Goal: Task Accomplishment & Management: Manage account settings

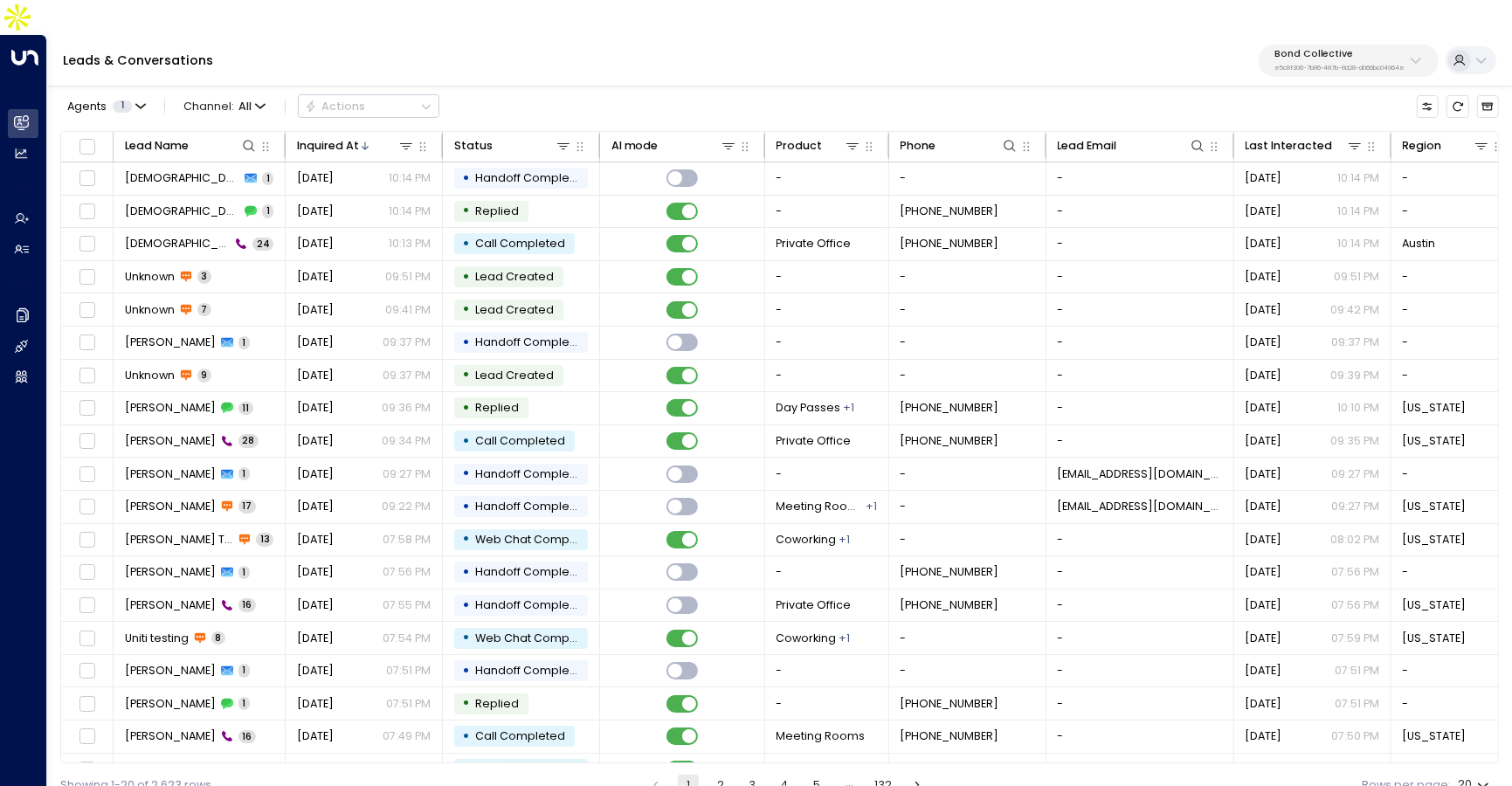
scroll to position [33, 0]
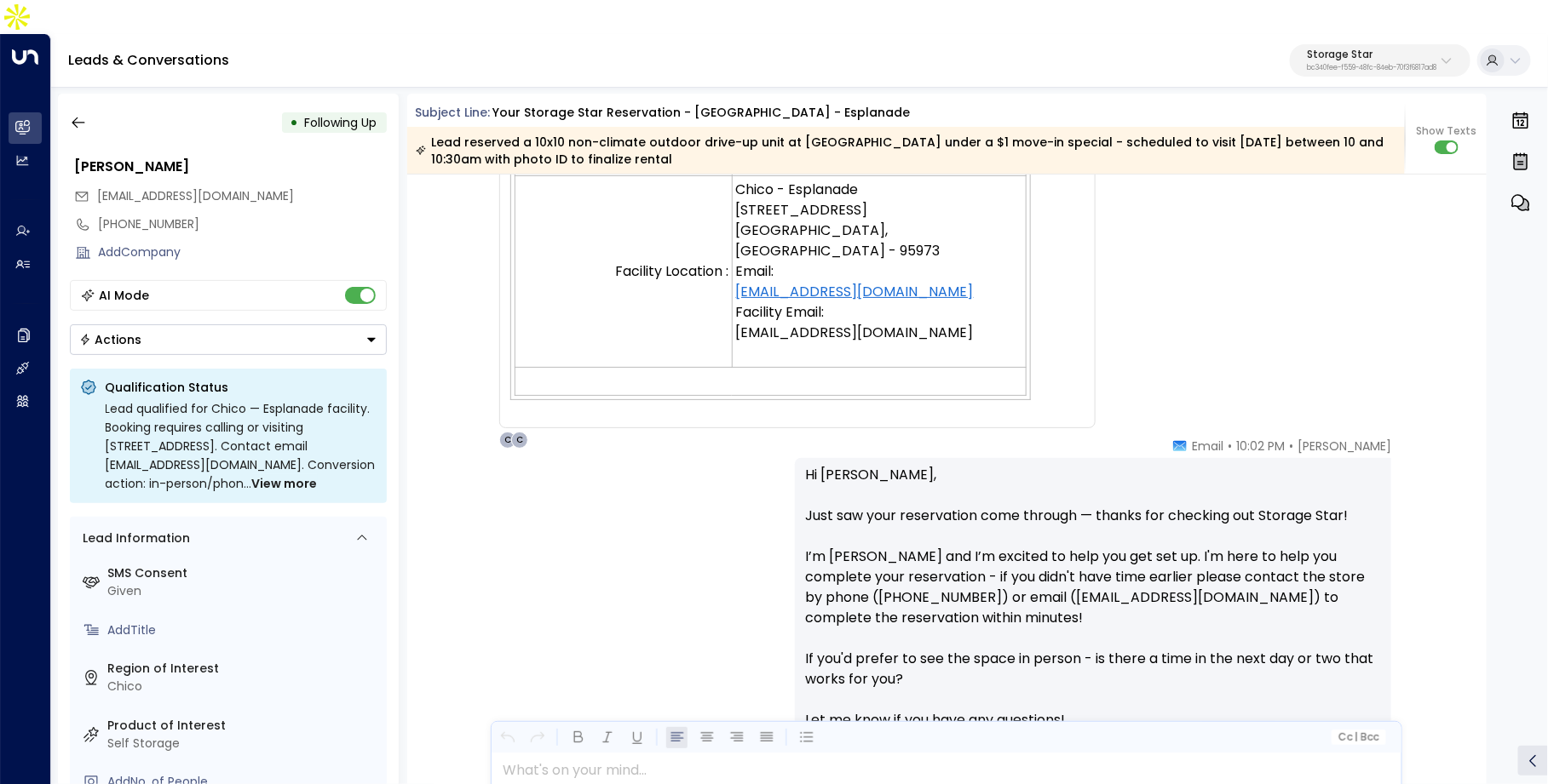
scroll to position [968, 0]
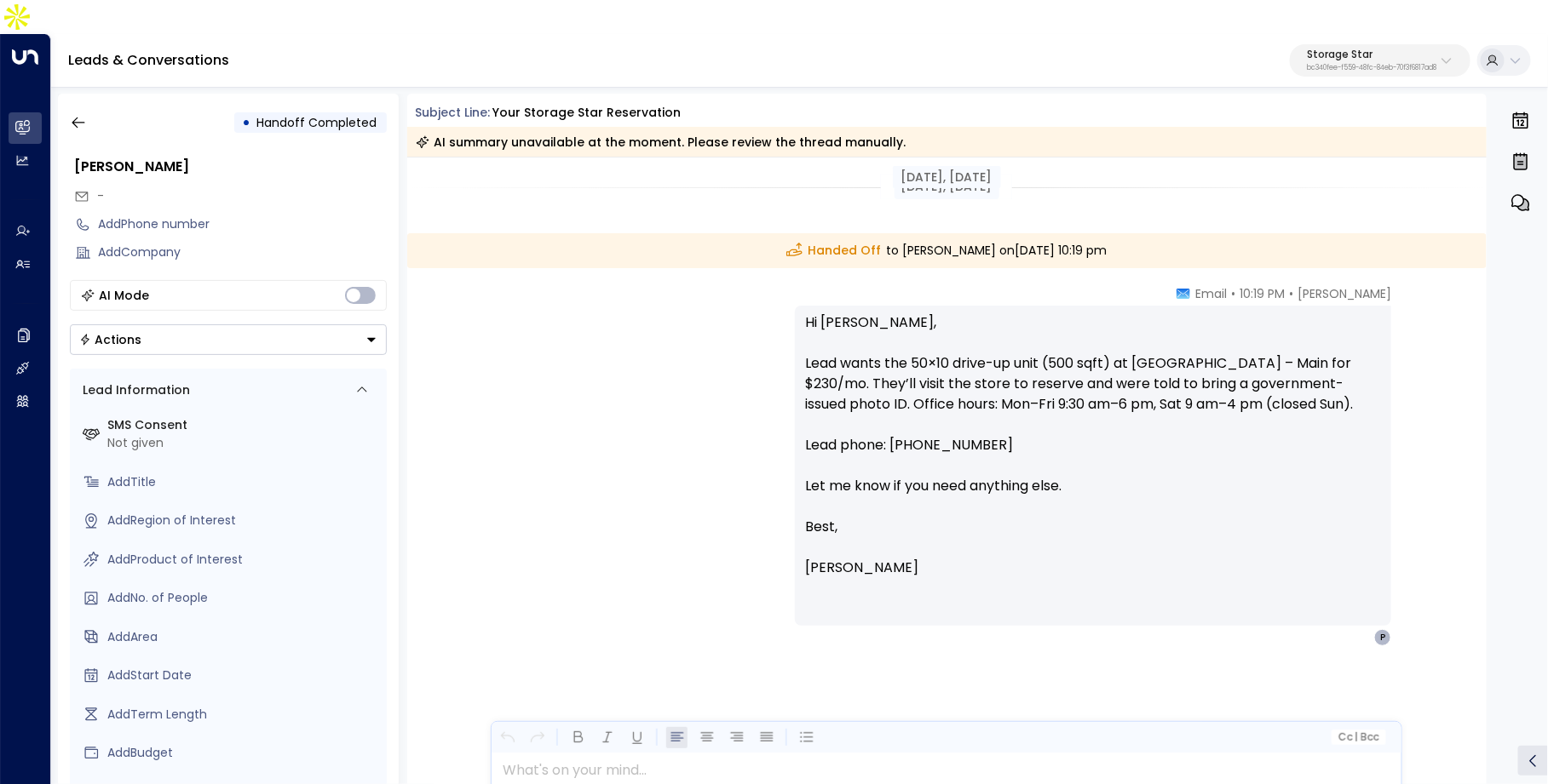
click at [1341, 50] on p "Storage Star" at bounding box center [1371, 54] width 129 height 10
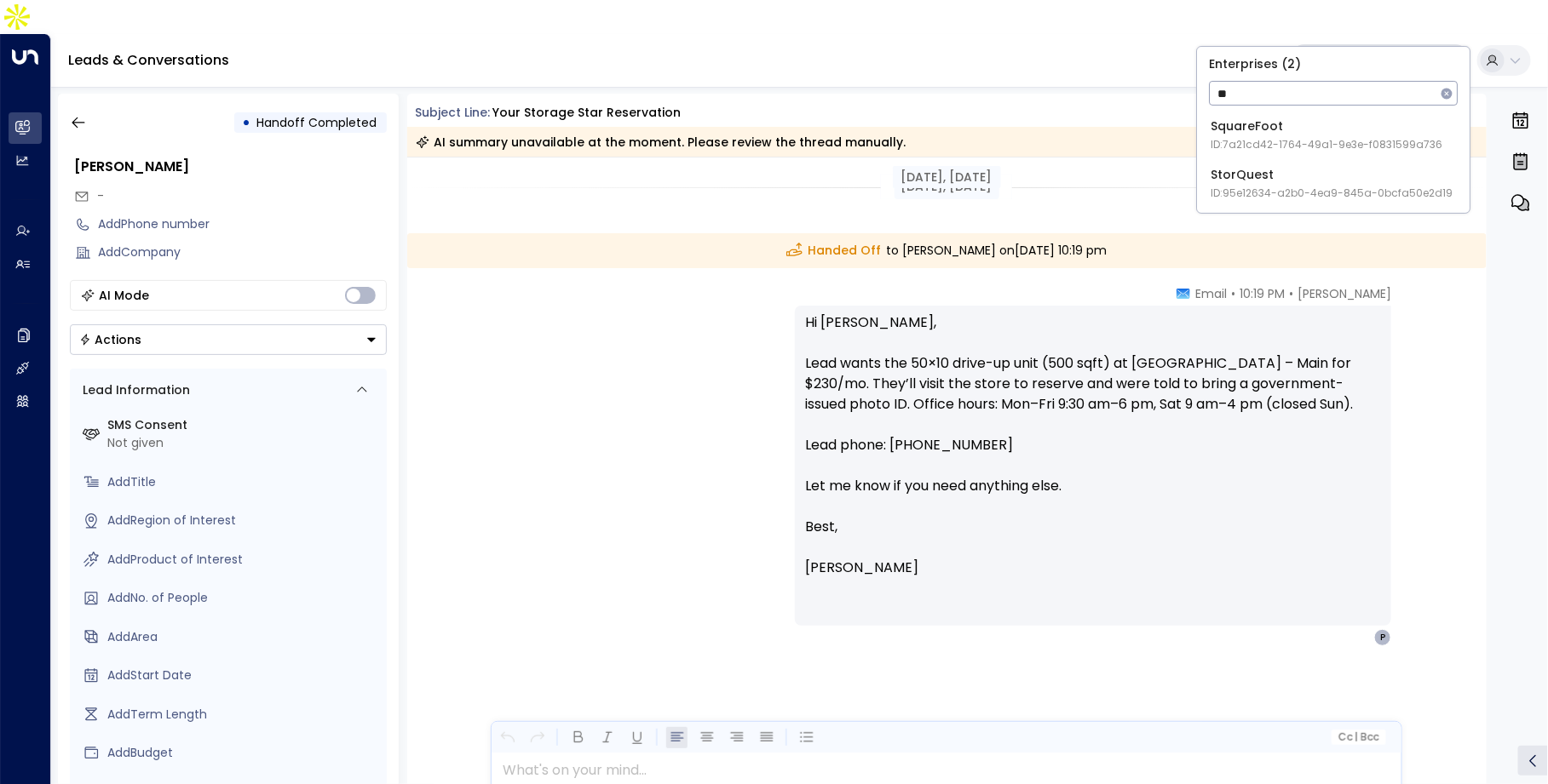
type input "*"
type input "*****"
click at [1317, 129] on div "Access Storage ID: 17248963-7bae-4f68-a6e0-04e589c1c15e" at bounding box center [1328, 135] width 235 height 35
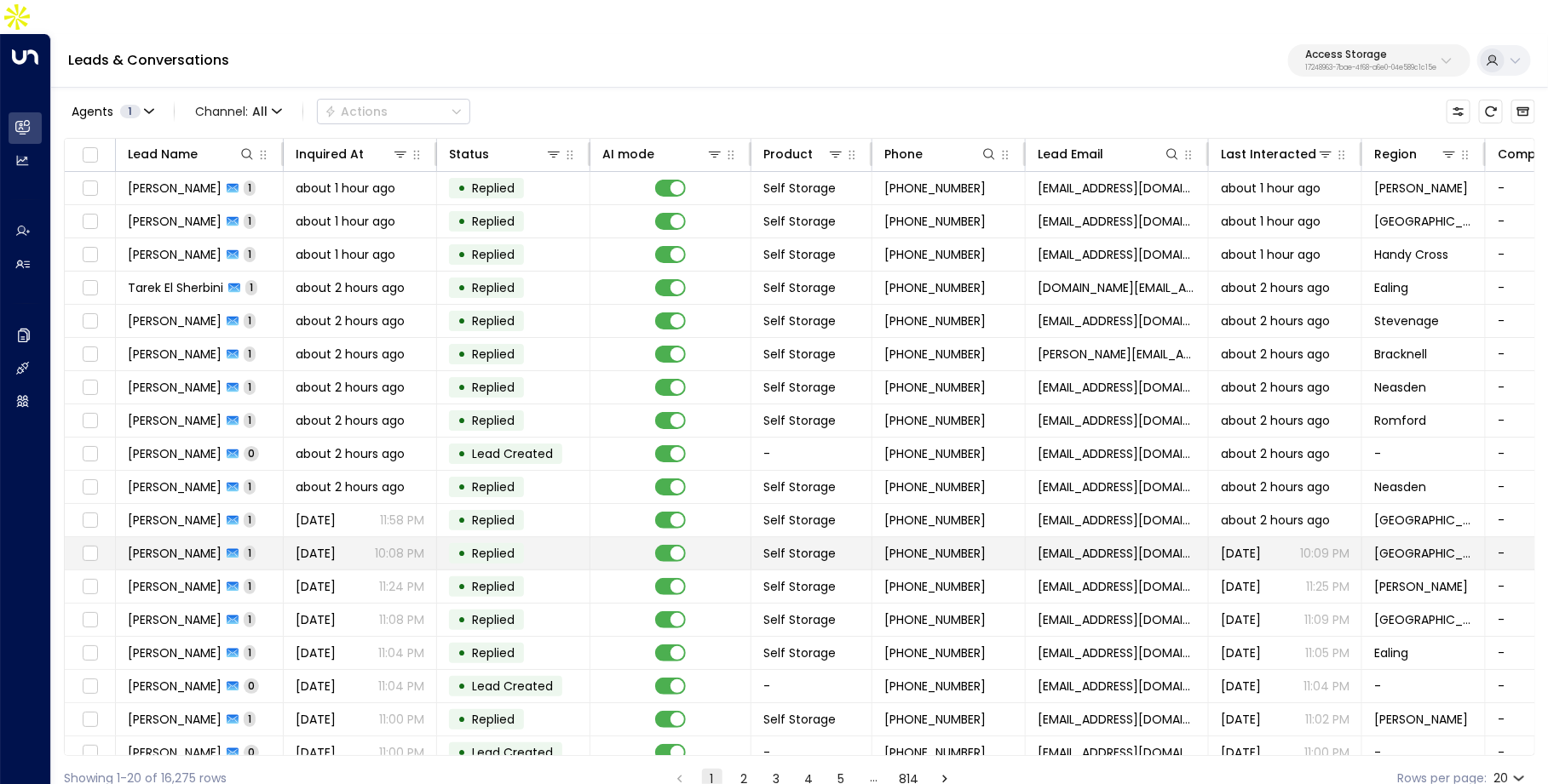
scroll to position [78, 0]
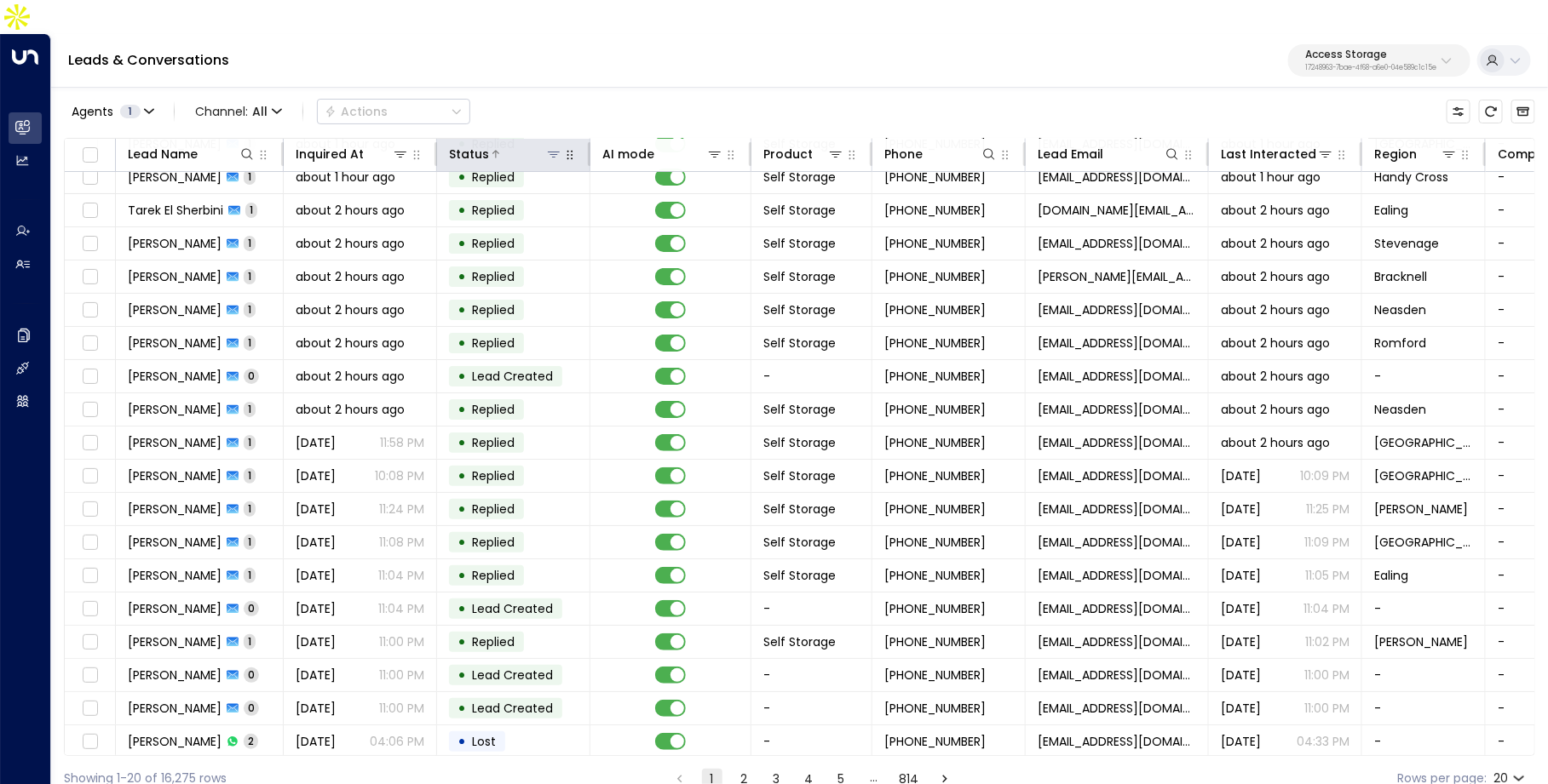
click at [549, 147] on icon at bounding box center [553, 154] width 14 height 14
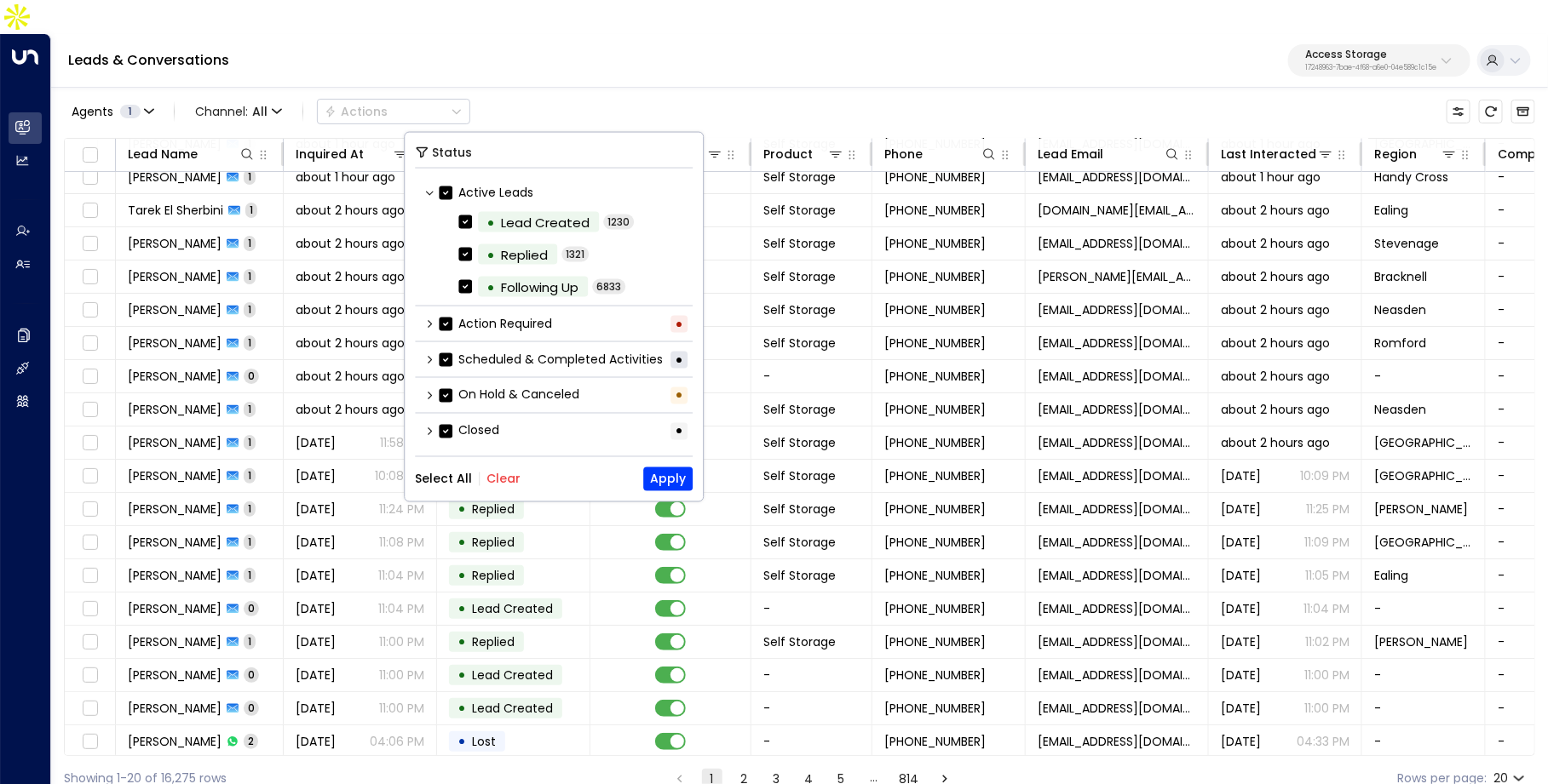
click at [428, 354] on icon at bounding box center [429, 359] width 10 height 10
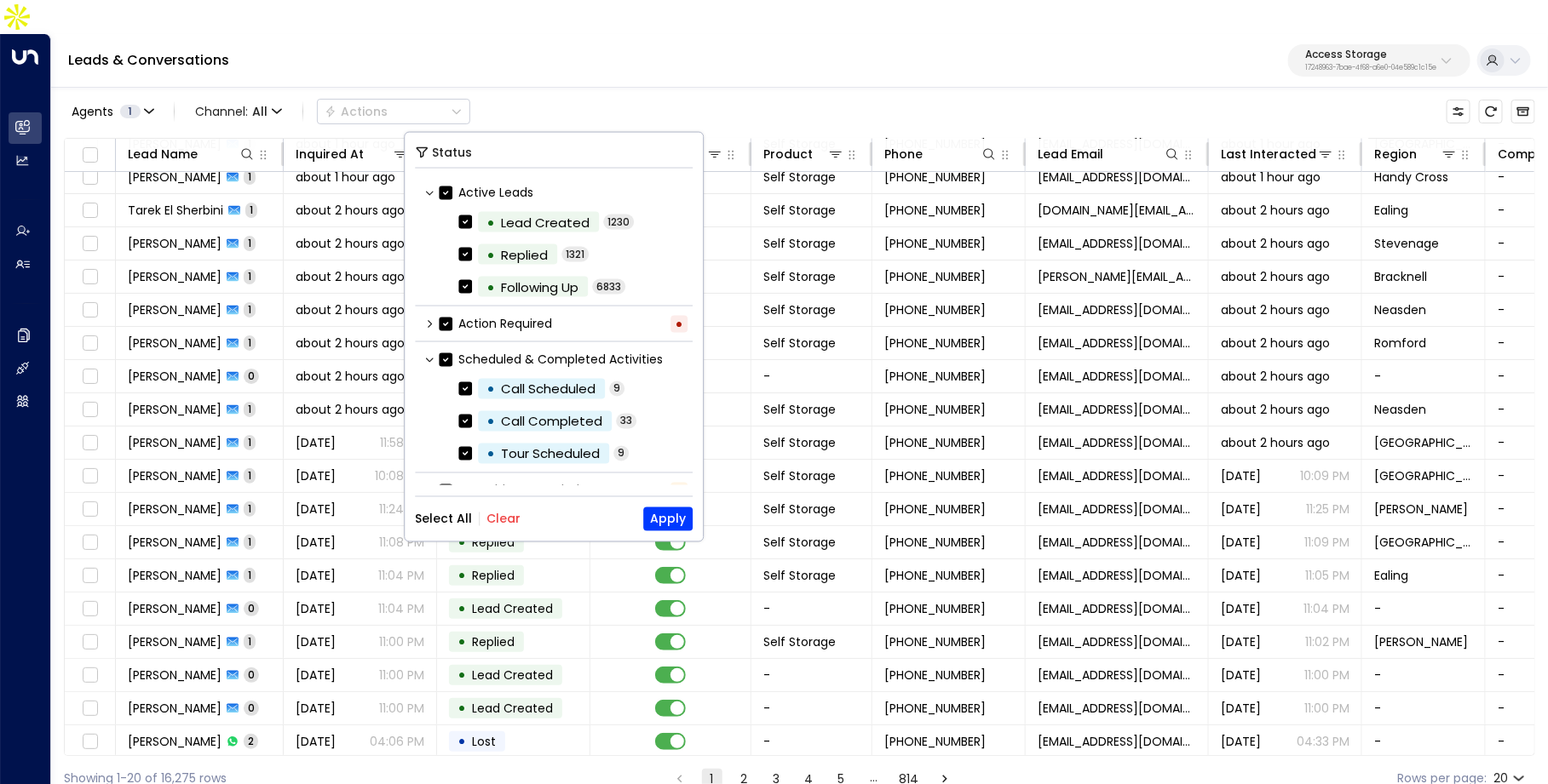
click at [499, 524] on button "Clear" at bounding box center [504, 519] width 34 height 14
click at [478, 446] on div "• Tour Scheduled" at bounding box center [543, 454] width 131 height 21
click at [671, 515] on button "Apply" at bounding box center [668, 519] width 50 height 24
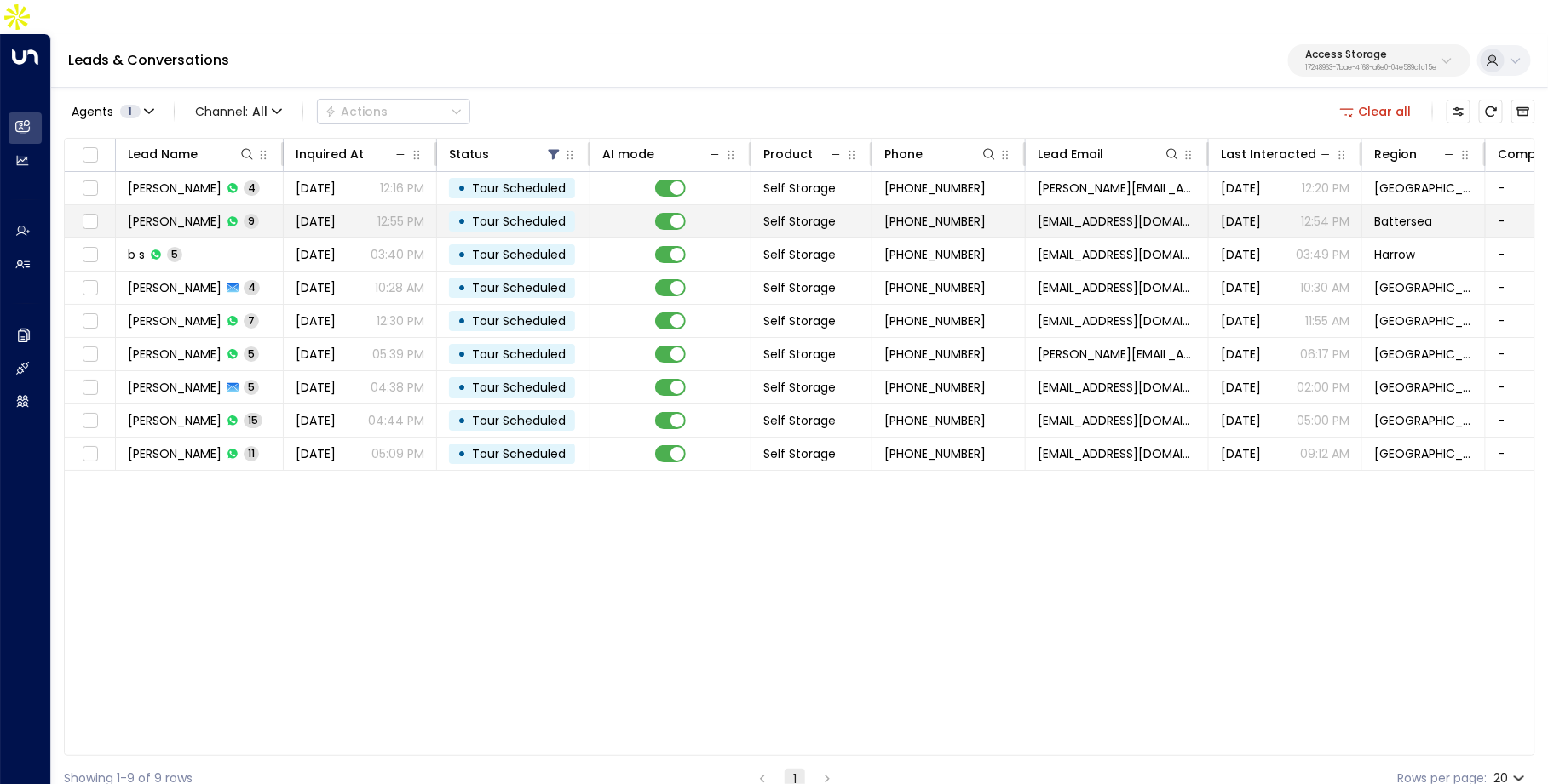
click at [259, 213] on span "9" at bounding box center [251, 221] width 15 height 14
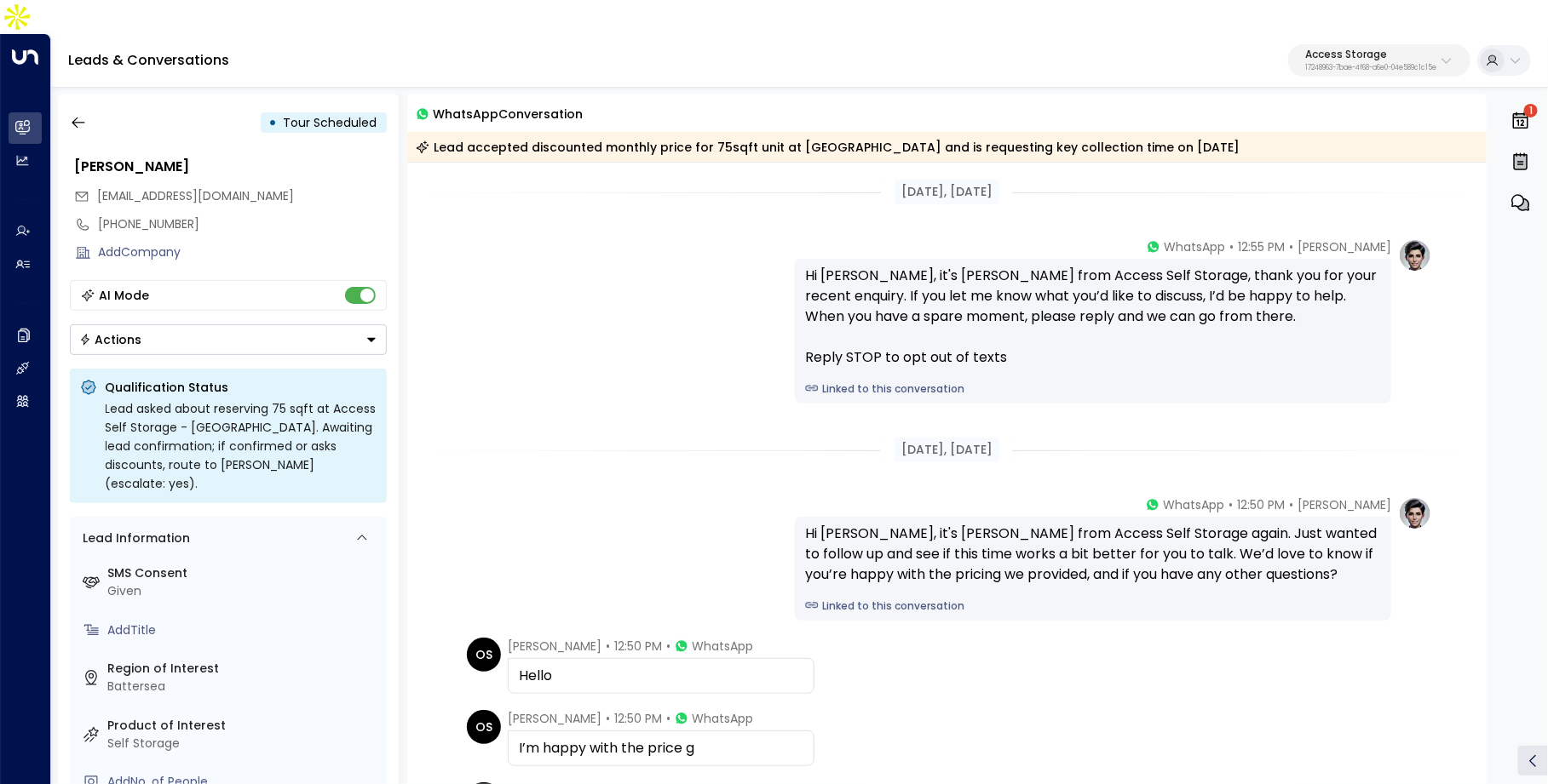
click at [920, 382] on link "Linked to this conversation" at bounding box center [1093, 389] width 575 height 15
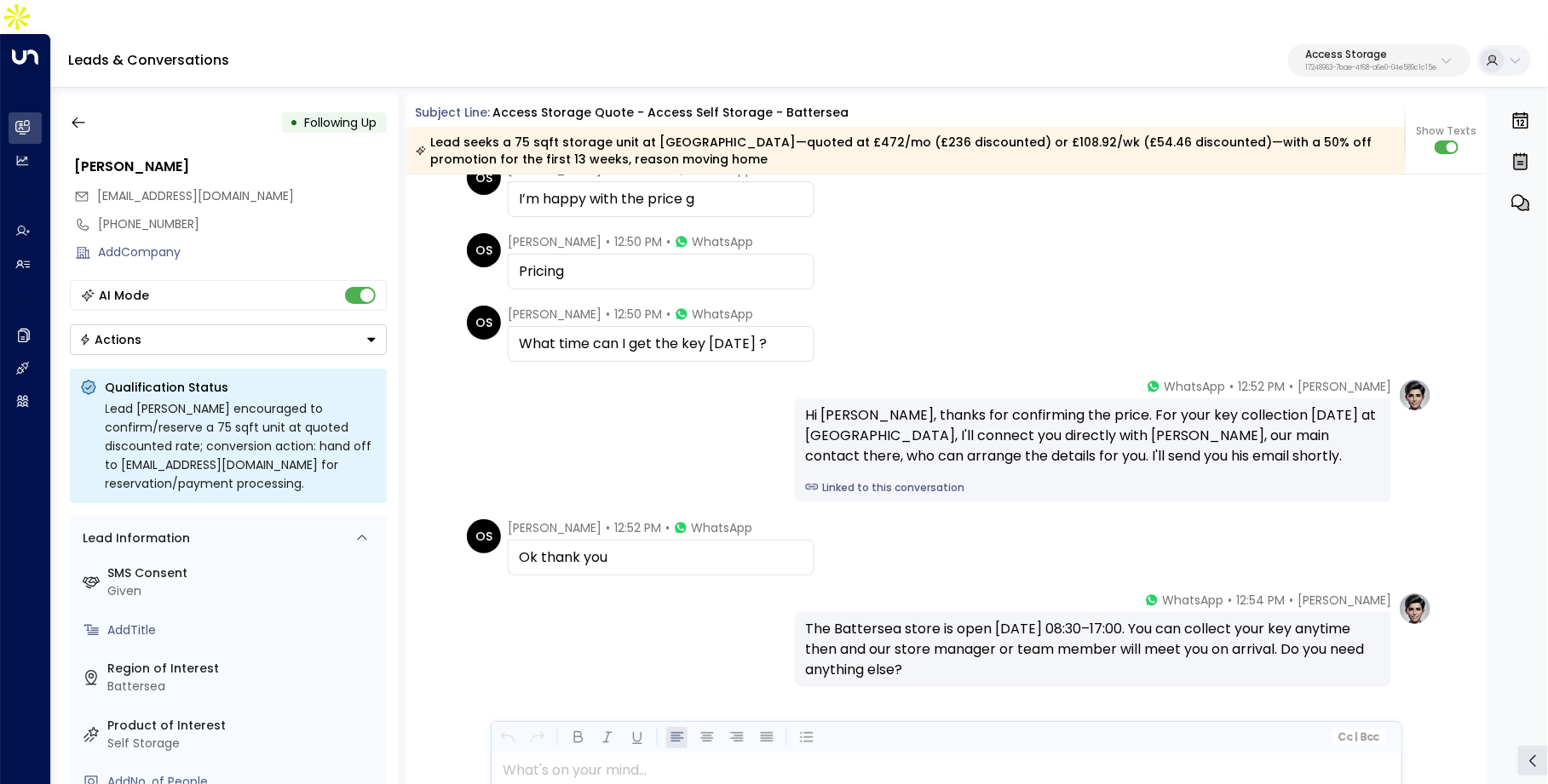
scroll to position [1905, 0]
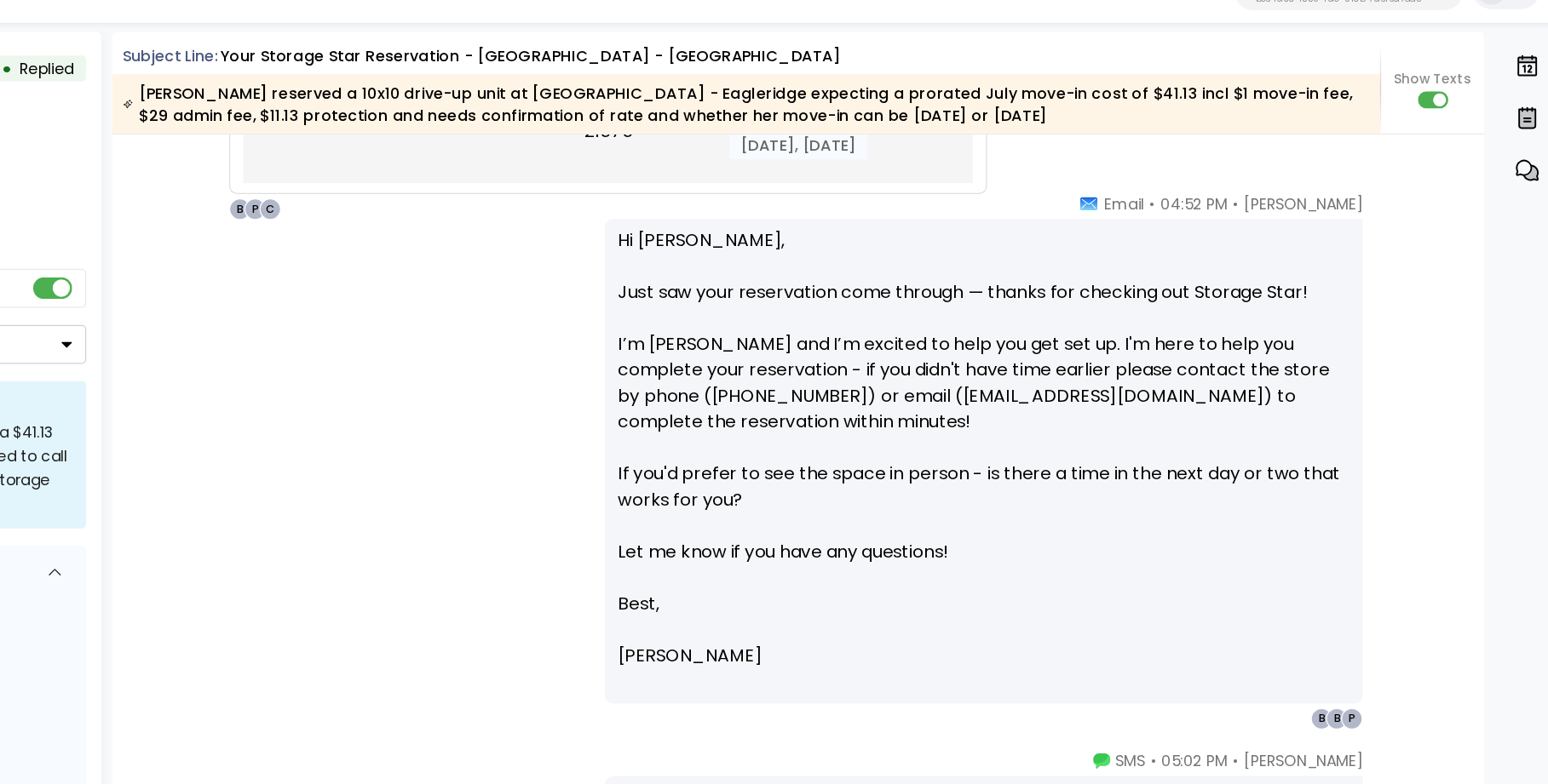
scroll to position [1335, 0]
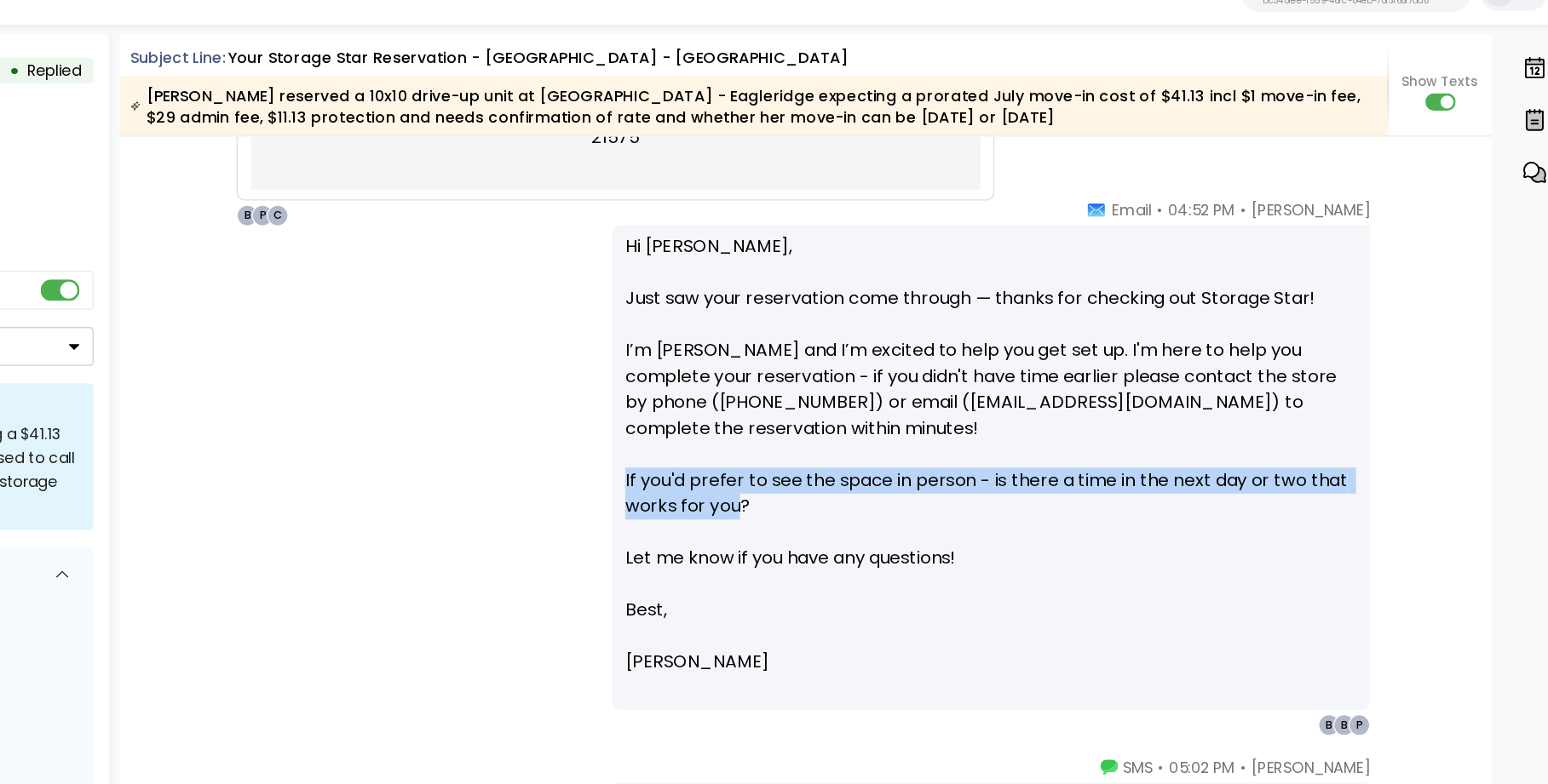
drag, startPoint x: 803, startPoint y: 411, endPoint x: 897, endPoint y: 424, distance: 94.9
click at [897, 424] on p "Hi Roberta, Just saw your reservation come through — thanks for checking out St…" at bounding box center [1093, 394] width 575 height 286
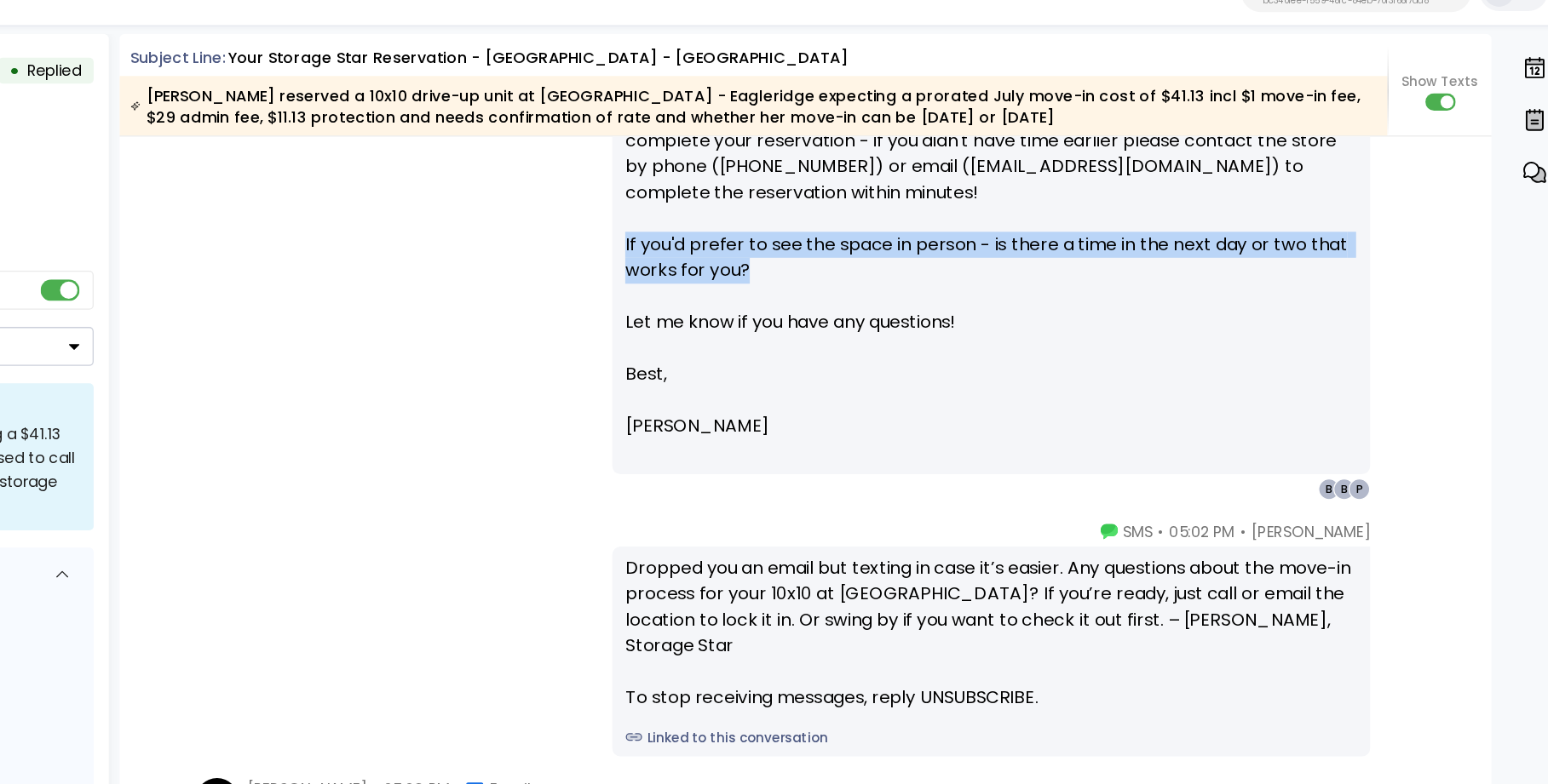
scroll to position [1520, 0]
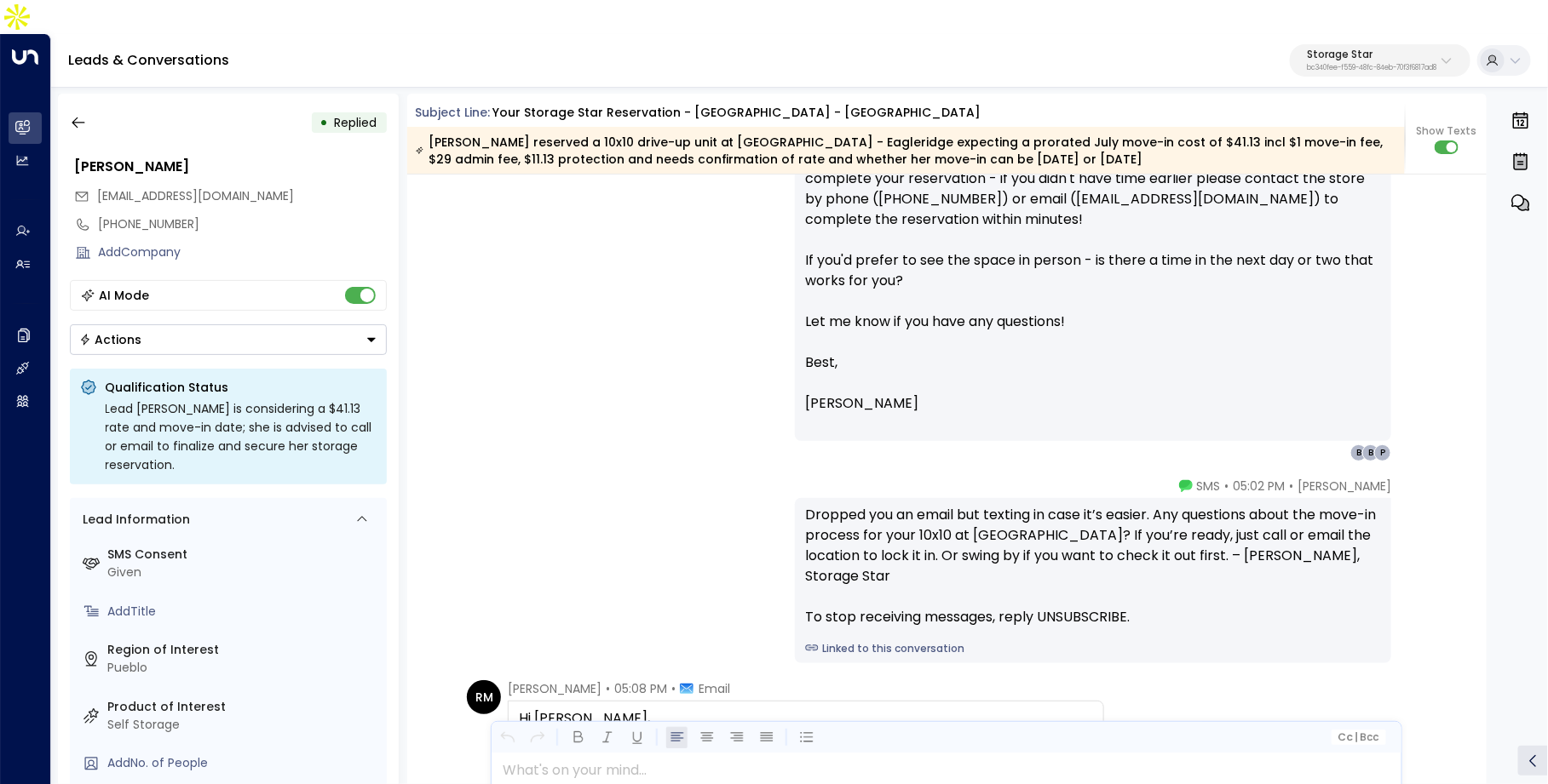
click at [1246, 558] on div "Dropped you an email but texting in case it’s easier. Any questions about the m…" at bounding box center [1093, 566] width 575 height 123
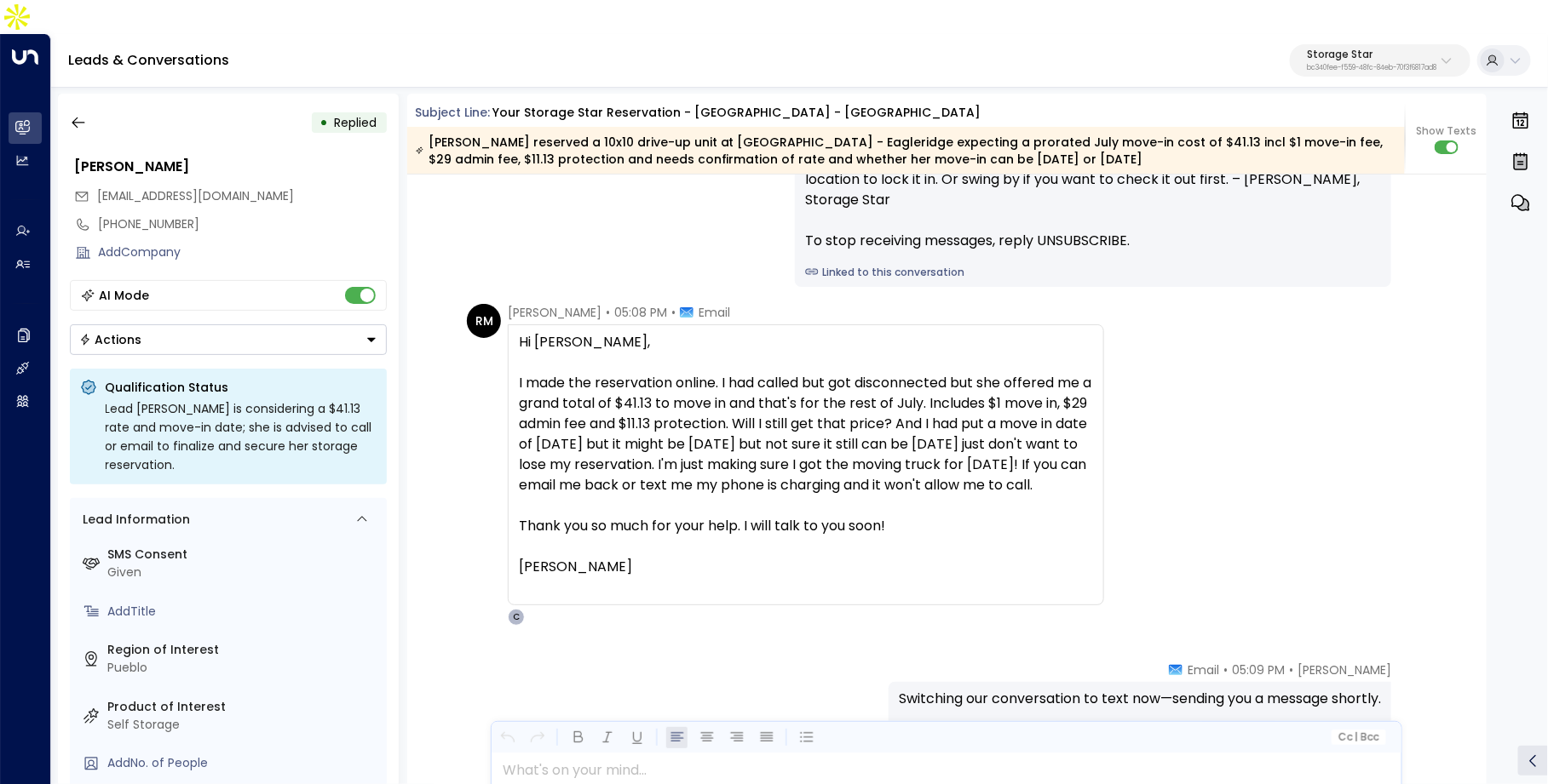
scroll to position [1999, 0]
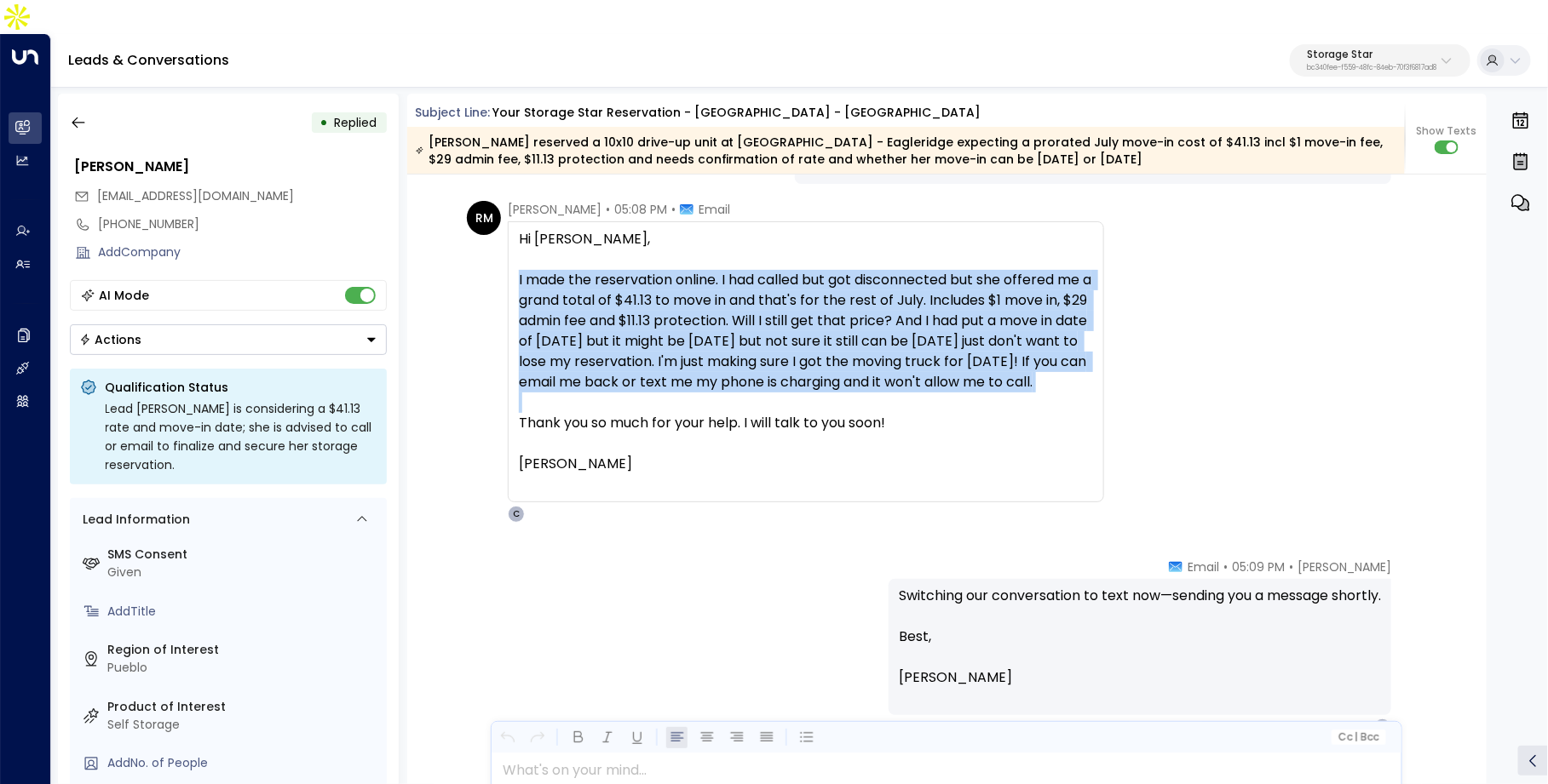
drag, startPoint x: 517, startPoint y: 239, endPoint x: 608, endPoint y: 381, distance: 168.7
click at [608, 381] on div "Hi Celeste, I made the reservation online. I had called but got disconnected bu…" at bounding box center [805, 351] width 575 height 245
click at [676, 392] on div at bounding box center [805, 402] width 575 height 21
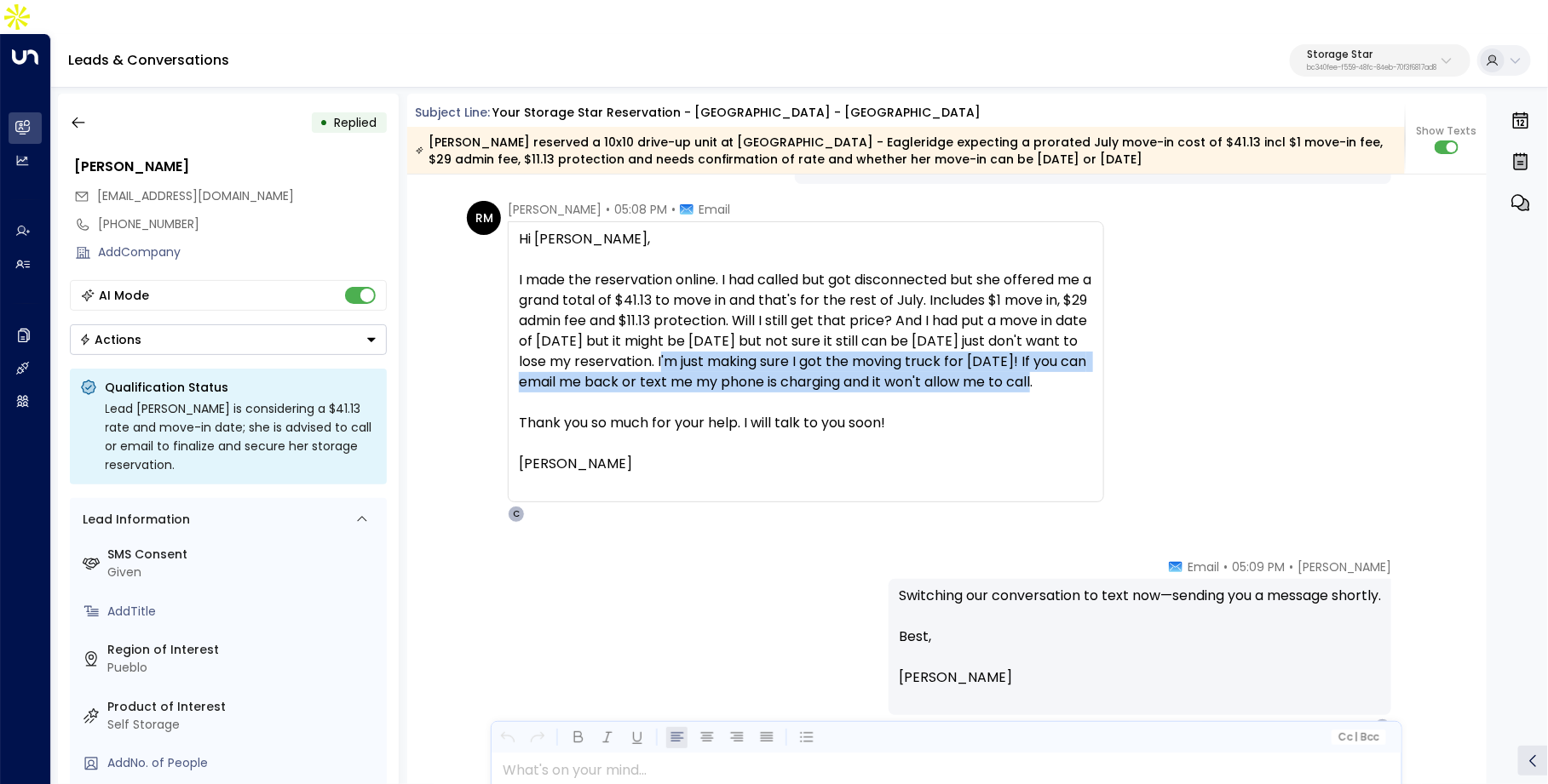
drag, startPoint x: 709, startPoint y: 324, endPoint x: 702, endPoint y: 367, distance: 43.6
click at [702, 367] on div "I made the reservation online. I had called but got disconnected but she offere…" at bounding box center [805, 331] width 575 height 123
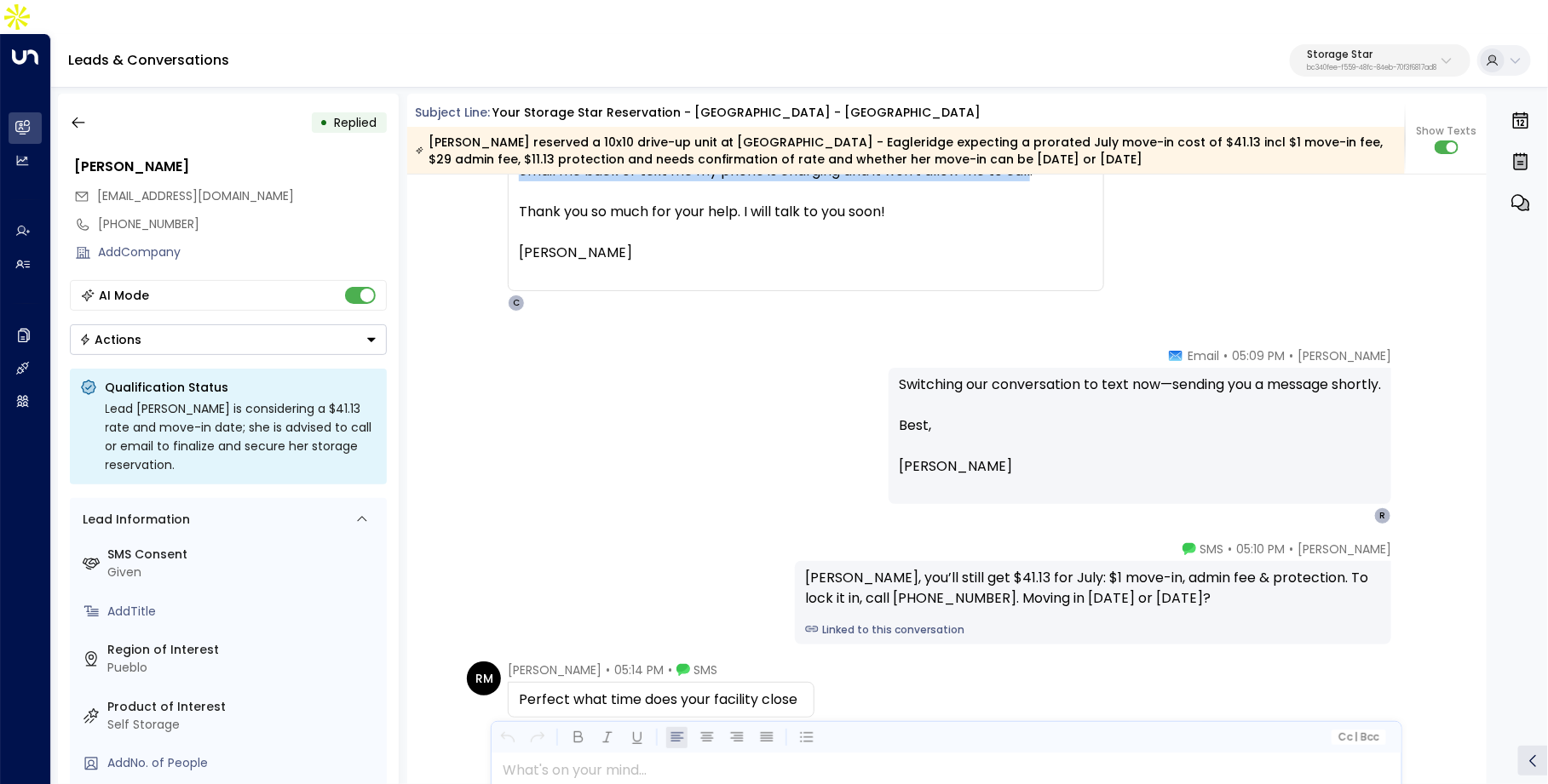
scroll to position [2214, 0]
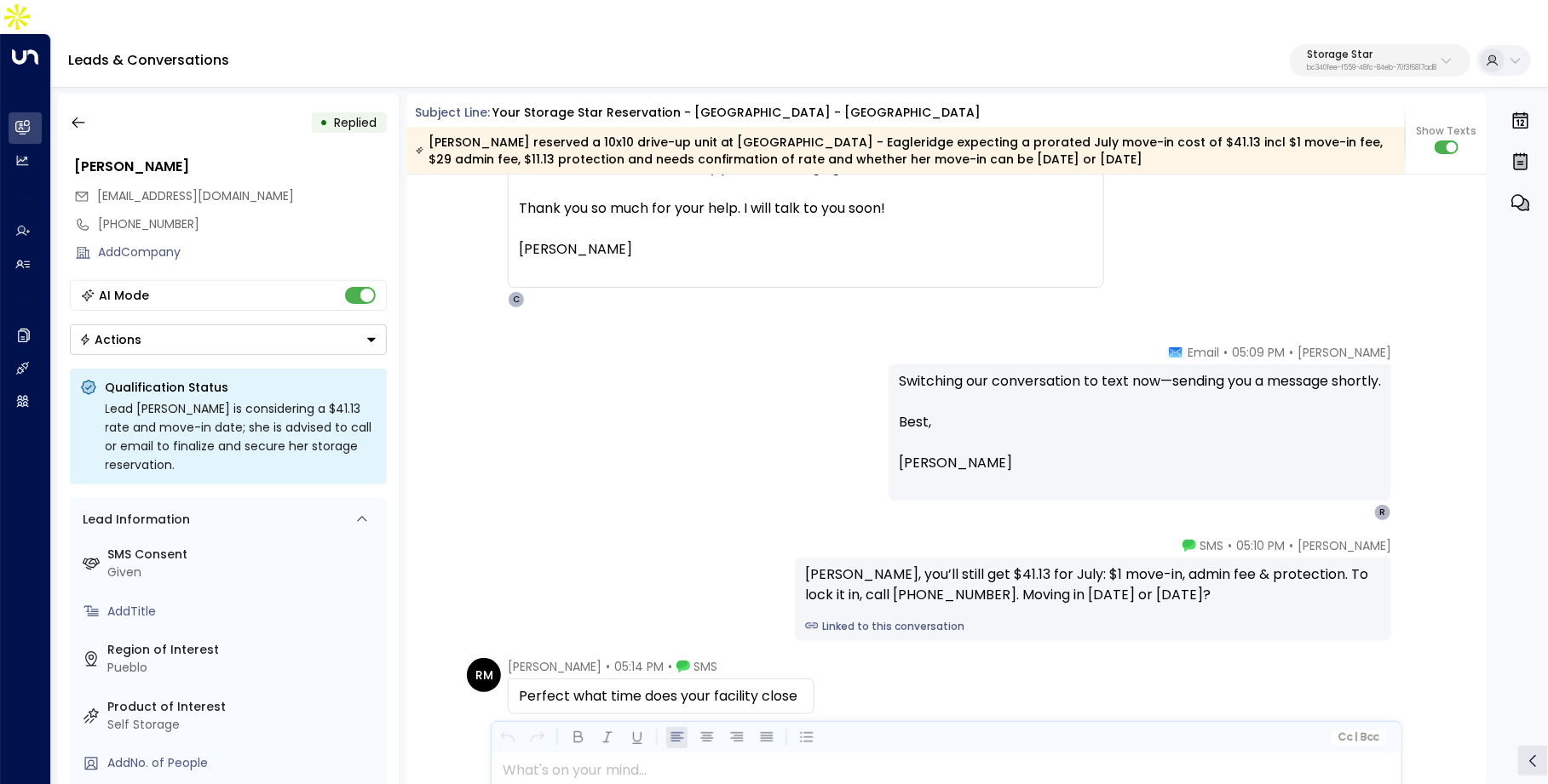
click at [1178, 432] on p at bounding box center [1139, 442] width 482 height 21
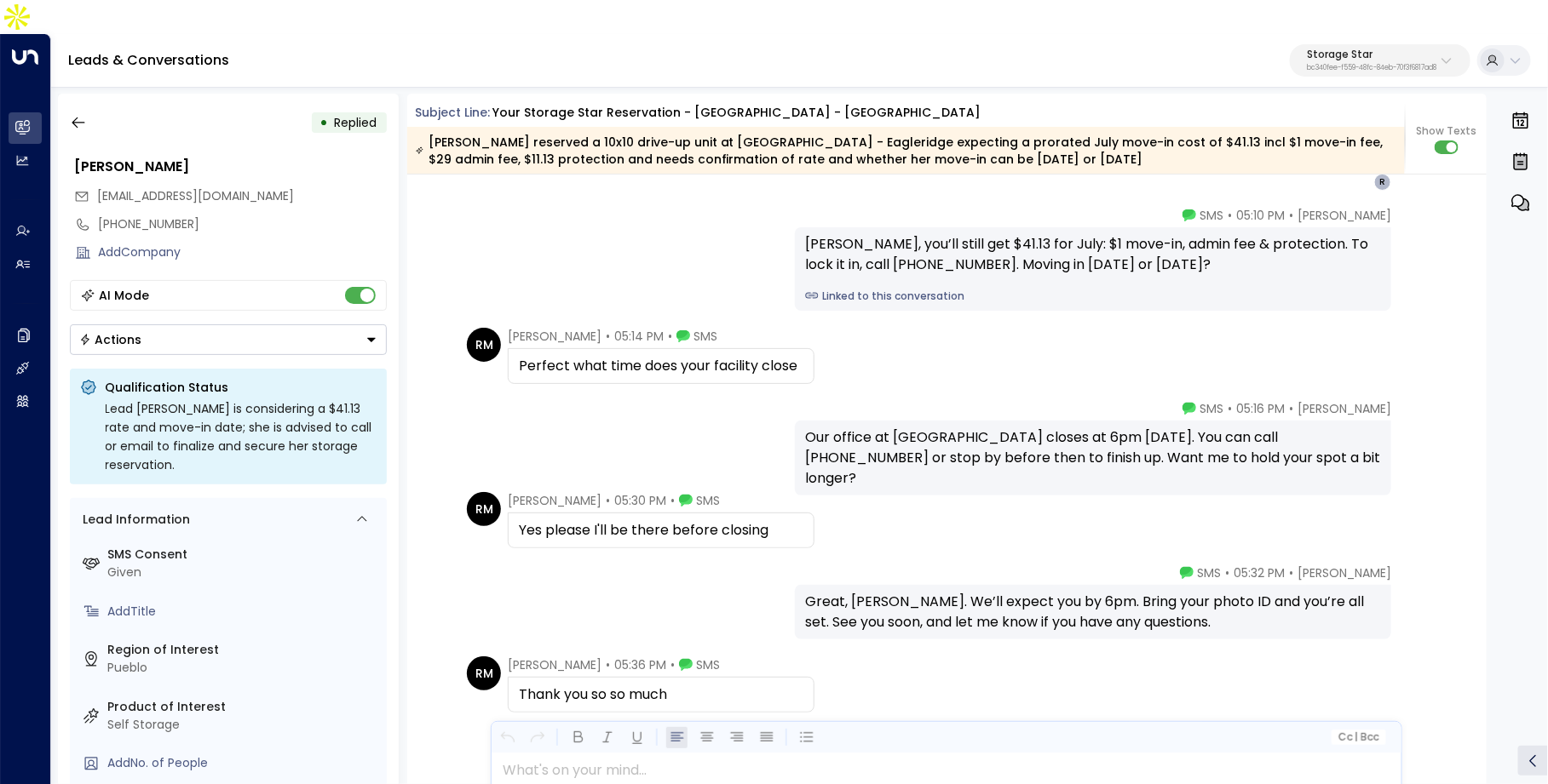
scroll to position [2564, 0]
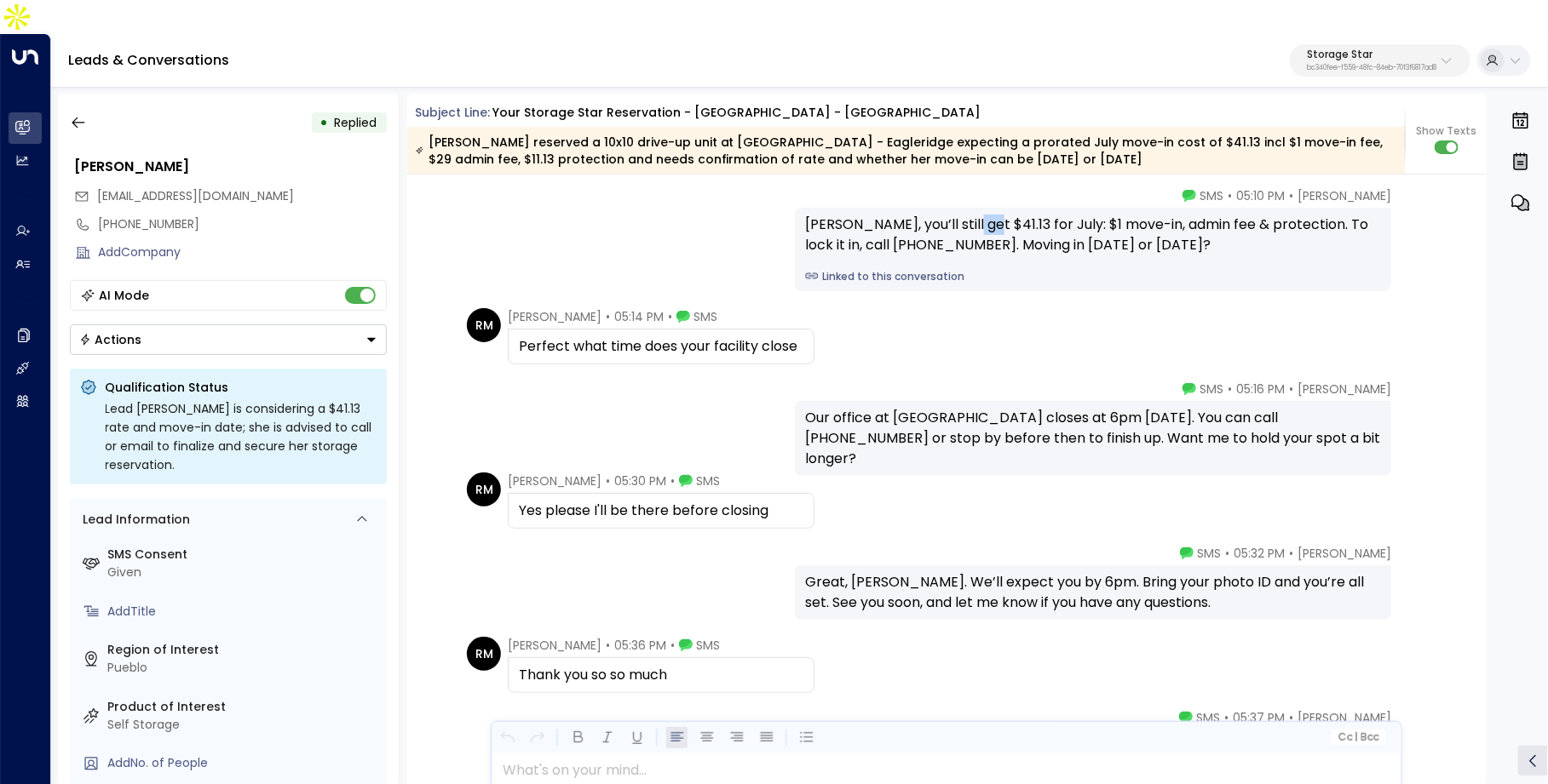
drag, startPoint x: 959, startPoint y: 193, endPoint x: 978, endPoint y: 193, distance: 19.0
click at [978, 214] on div "Roberta, you’ll still get $41.13 for July: $1 move-in, admin fee & protection. …" at bounding box center [1093, 234] width 575 height 41
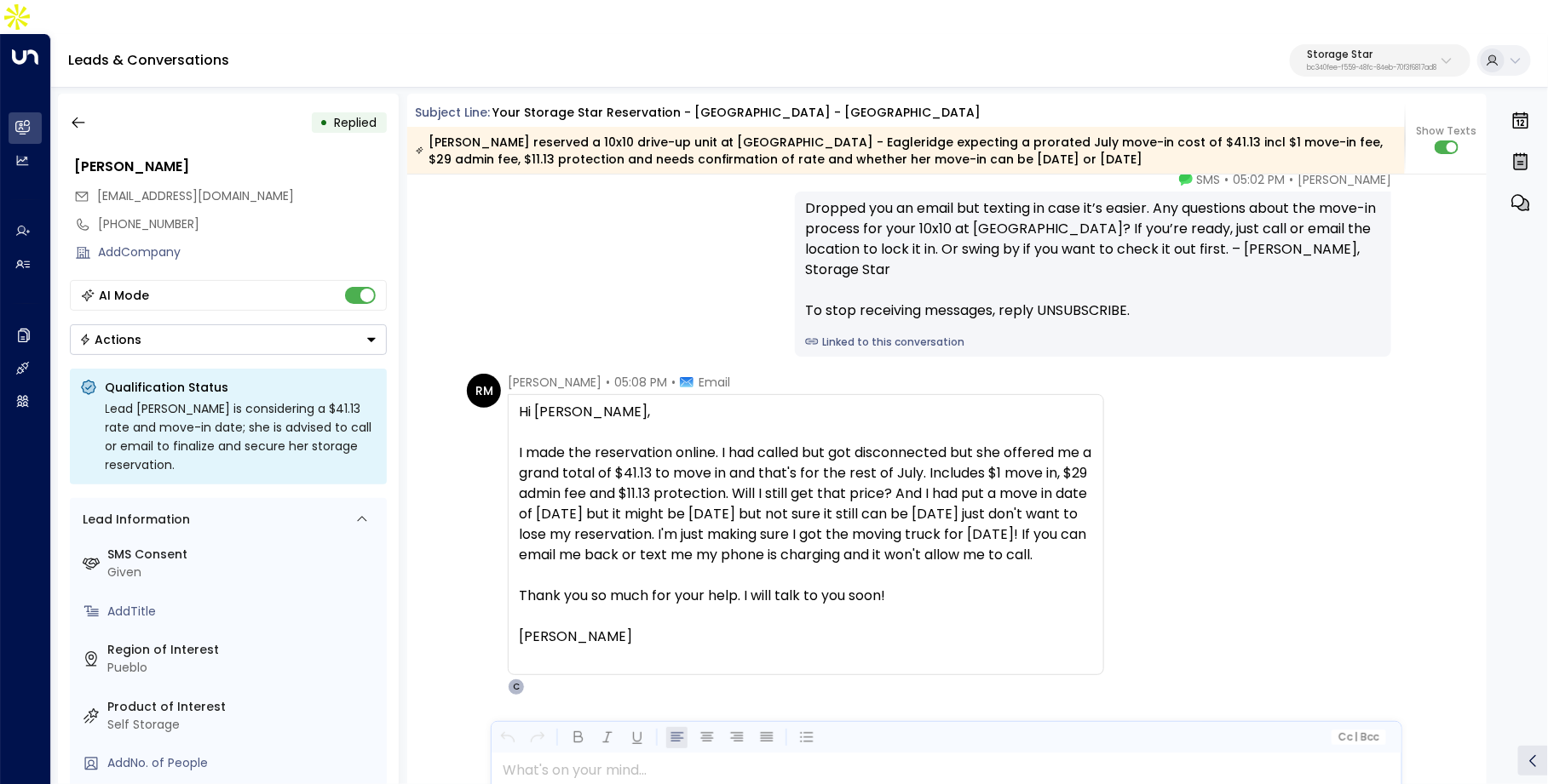
scroll to position [1901, 0]
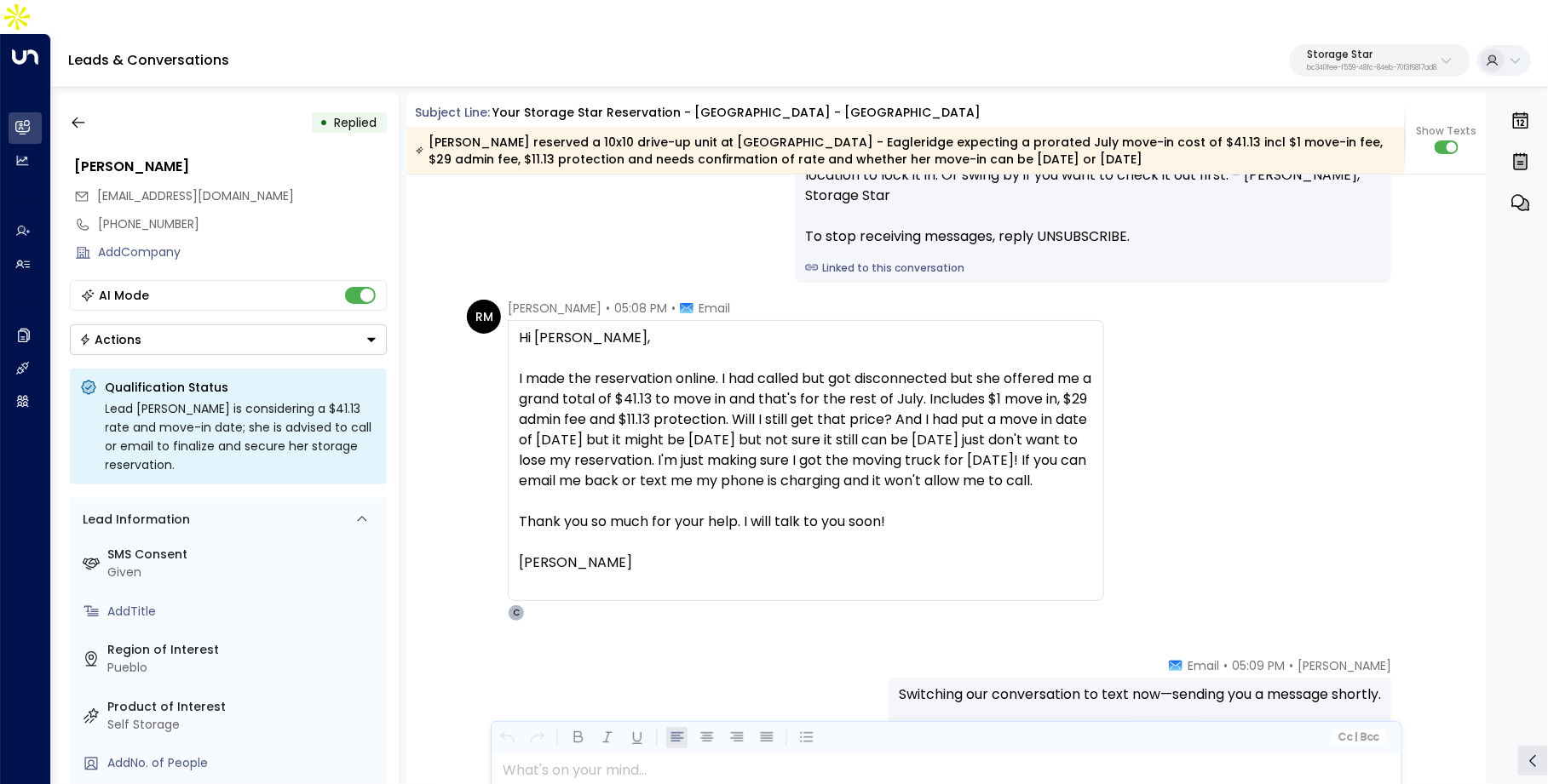
click at [1353, 65] on p "bc340fee-f559-48fc-84eb-70f3f6817ad8" at bounding box center [1371, 69] width 129 height 7
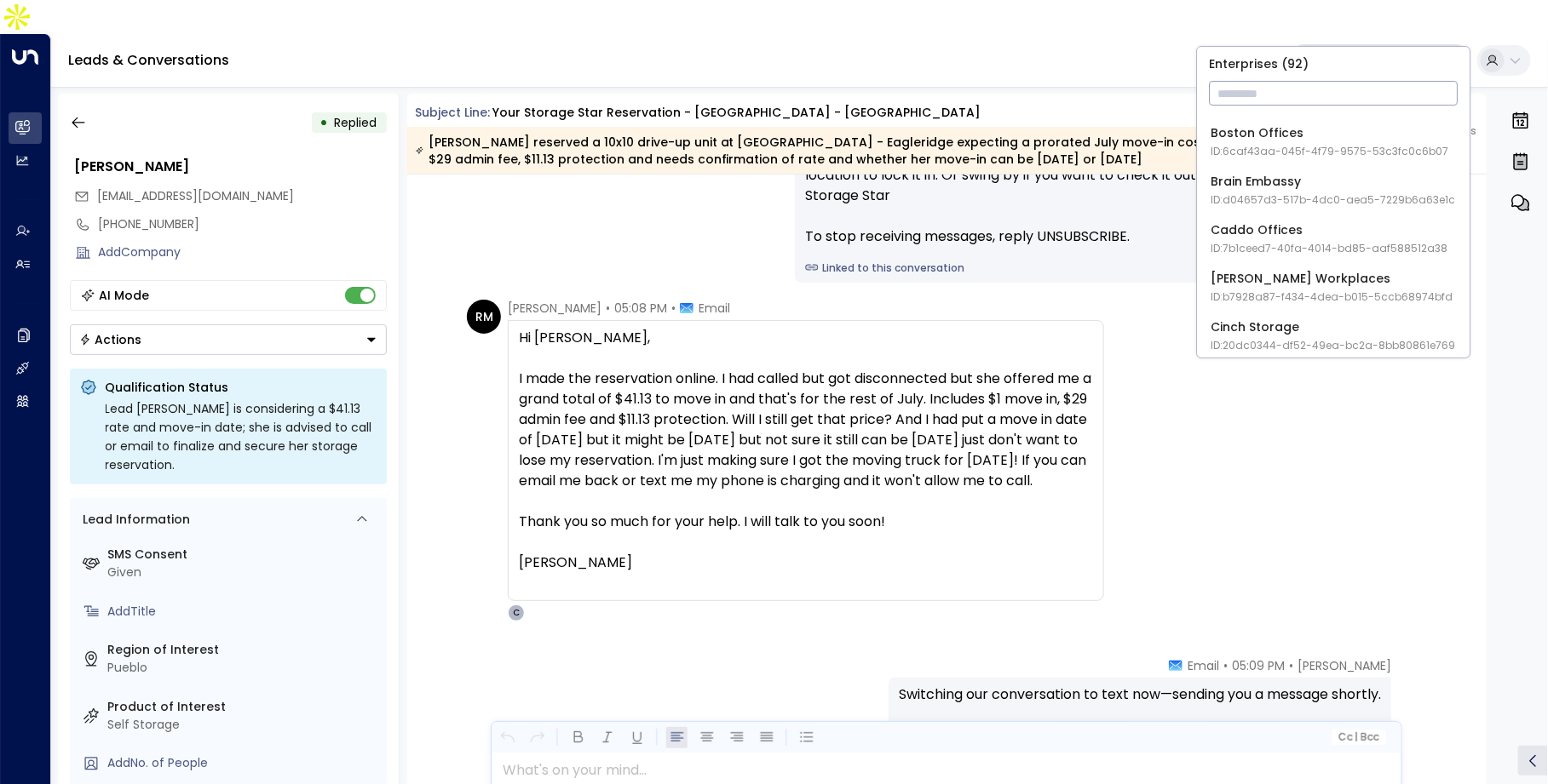
scroll to position [223, 0]
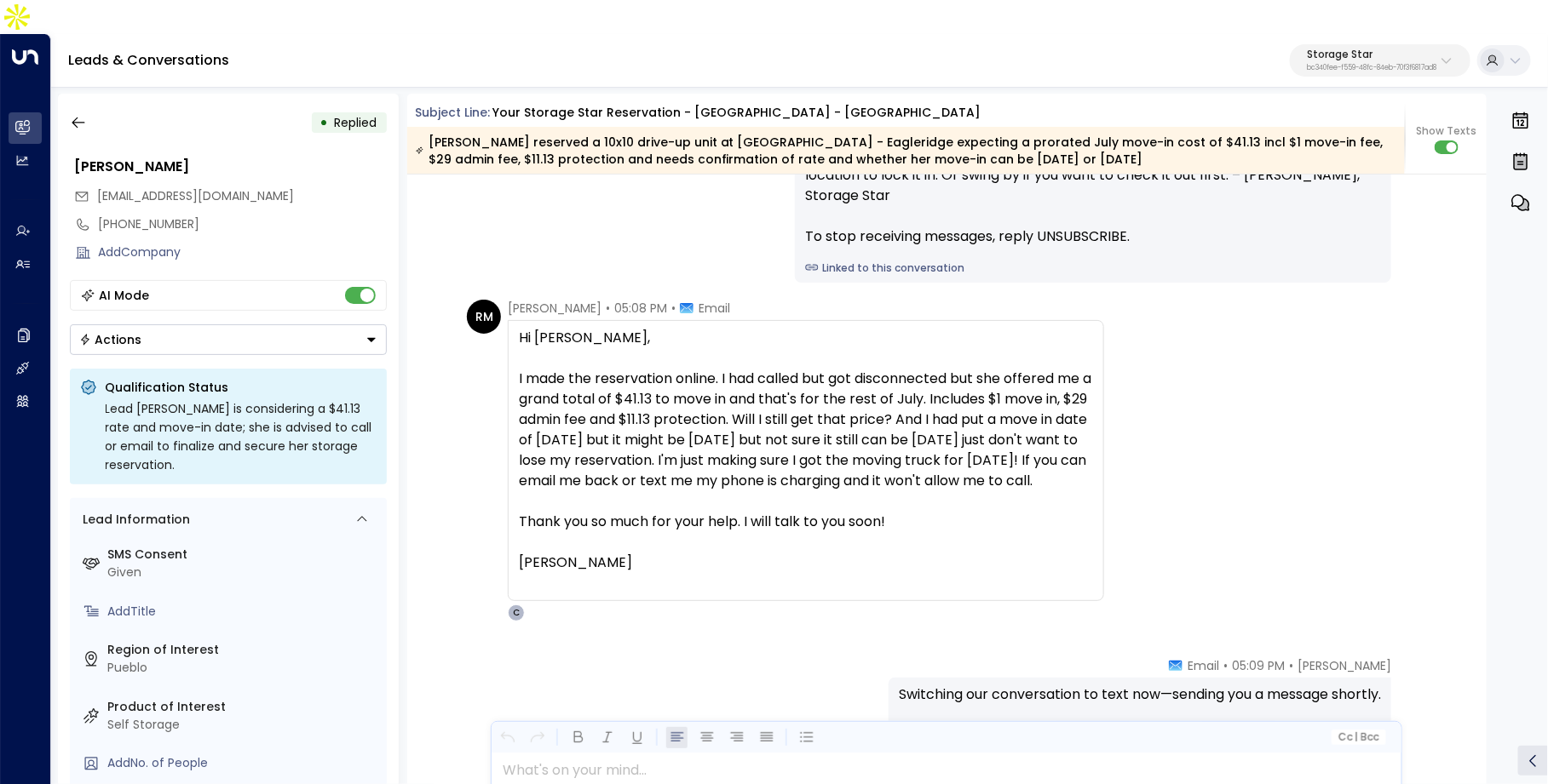
click at [817, 219] on div "Dropped you an email but texting in case it’s easier. Any questions about the m…" at bounding box center [1092, 200] width 596 height 165
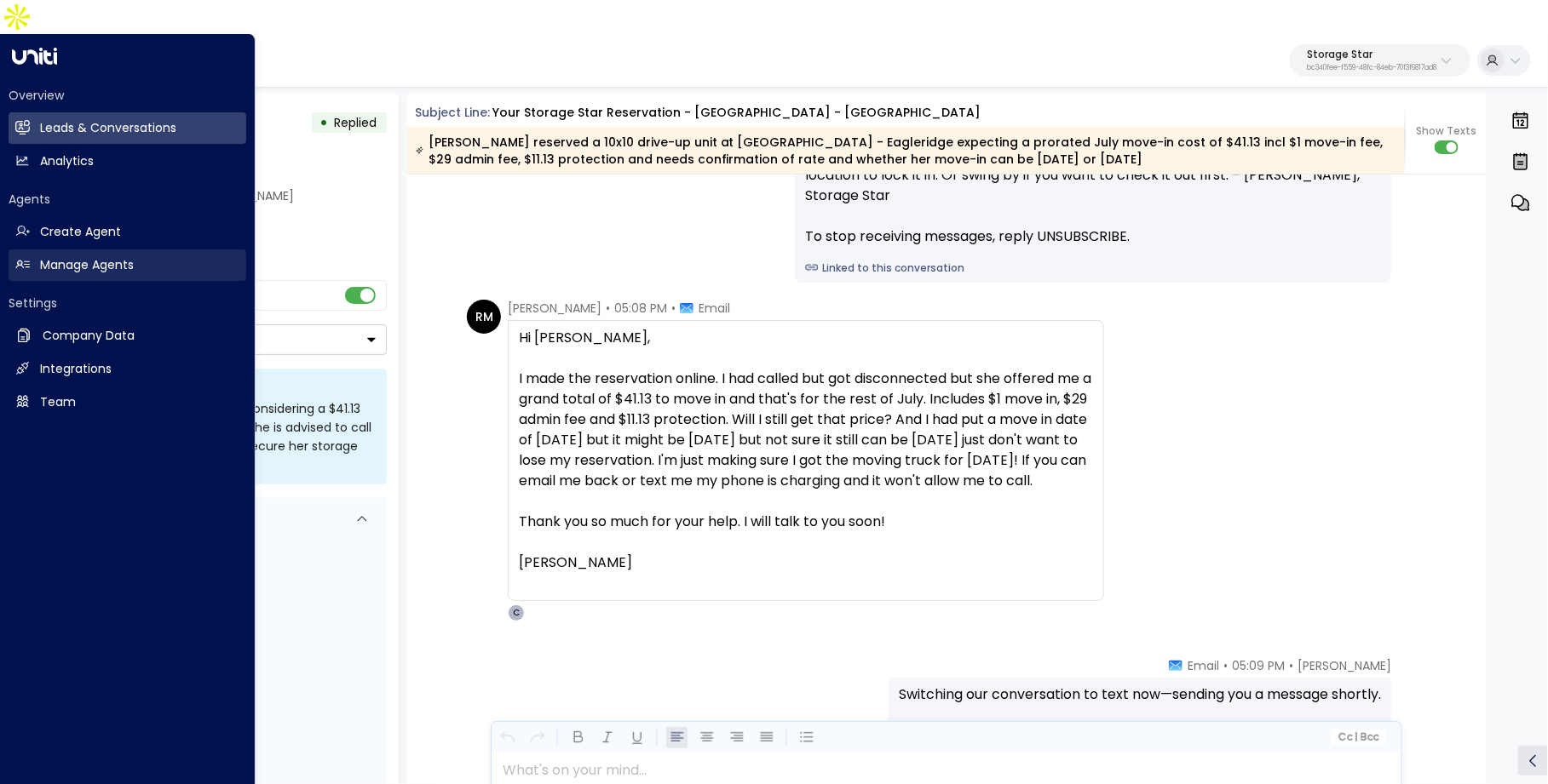
click at [75, 250] on link "Manage Agents Manage Agents" at bounding box center [127, 265] width 238 height 32
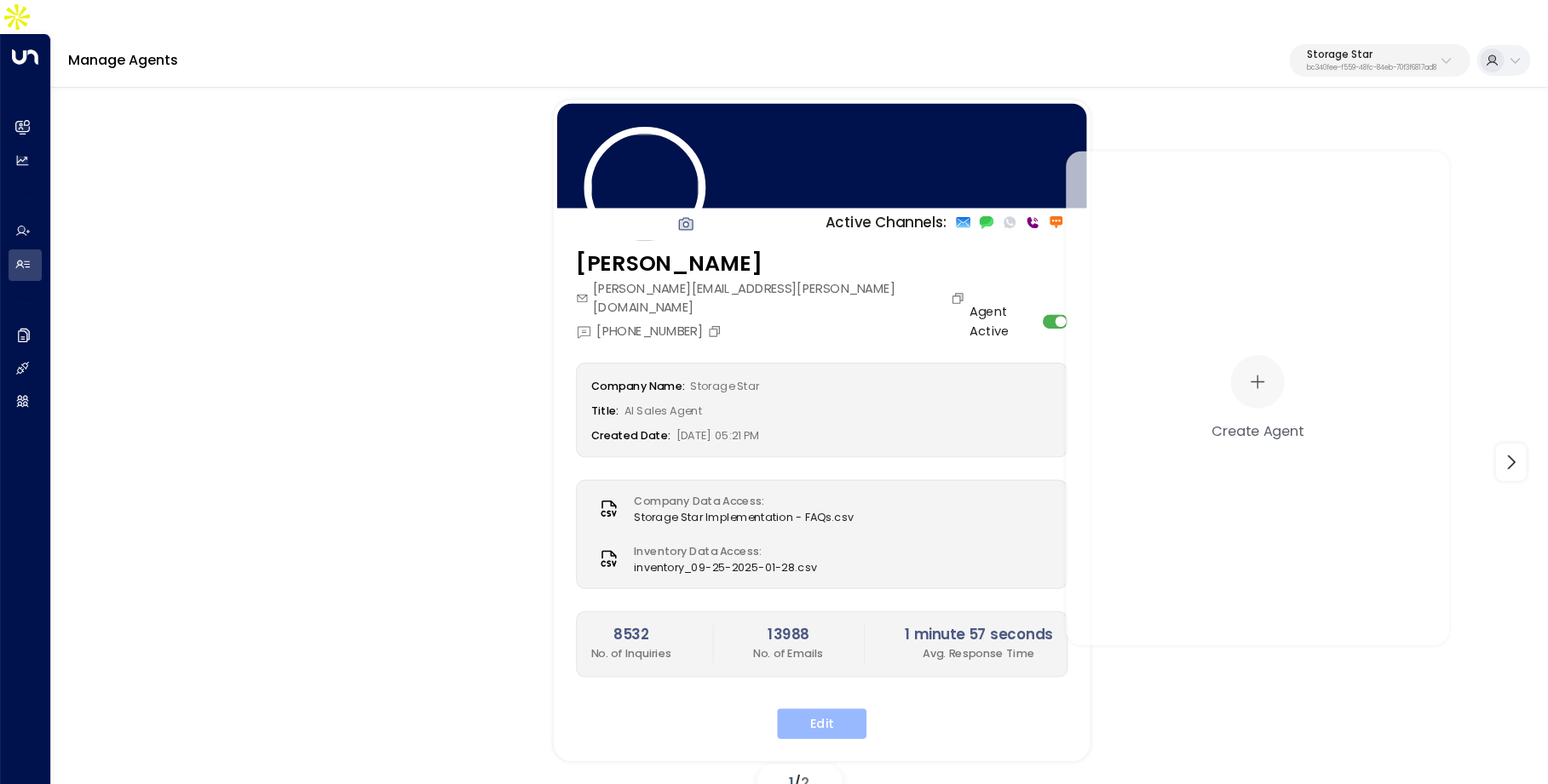
click at [799, 709] on button "Edit" at bounding box center [822, 724] width 90 height 31
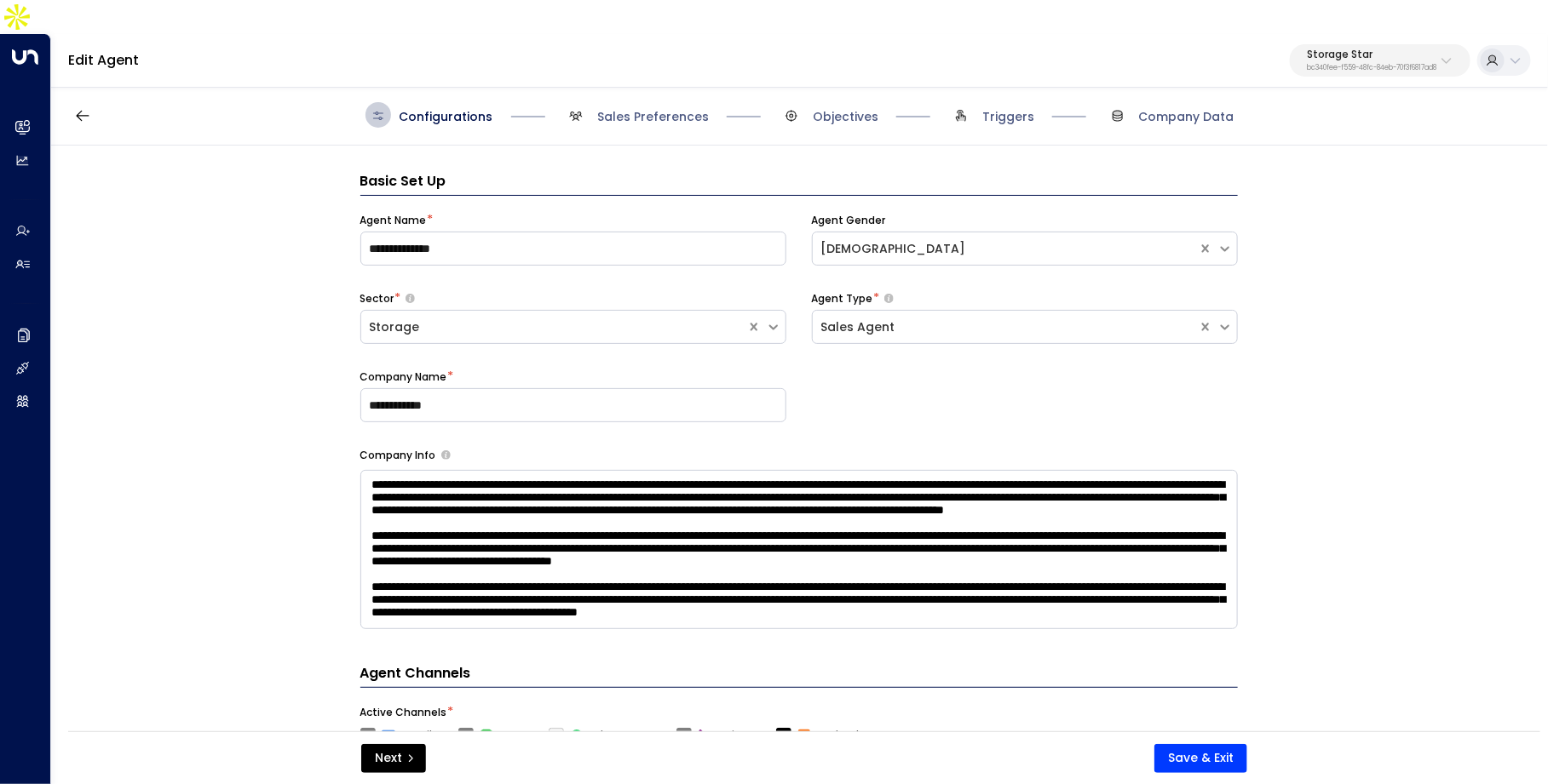
scroll to position [25, 0]
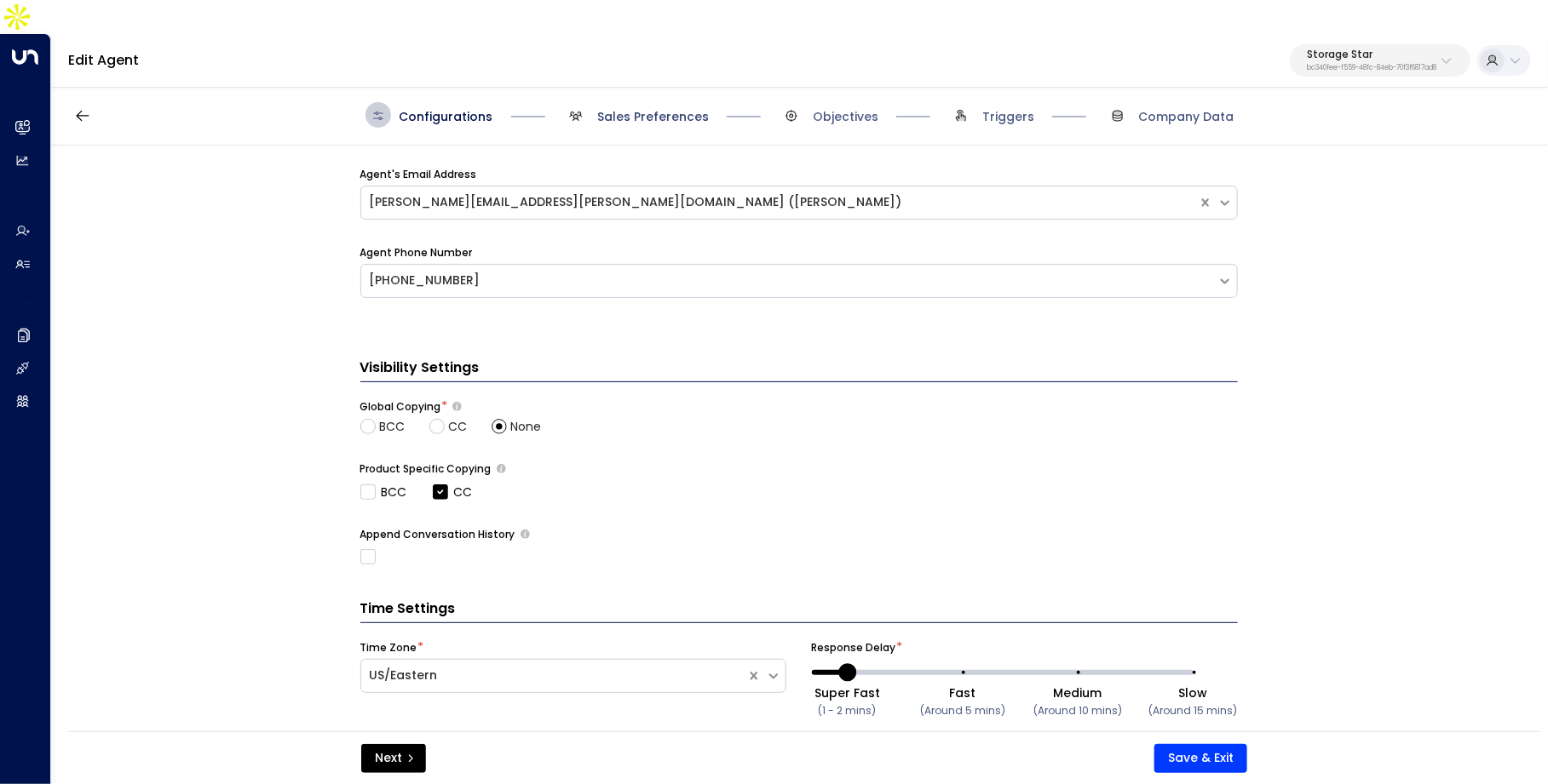
click at [632, 109] on span "Sales Preferences" at bounding box center [652, 117] width 111 height 17
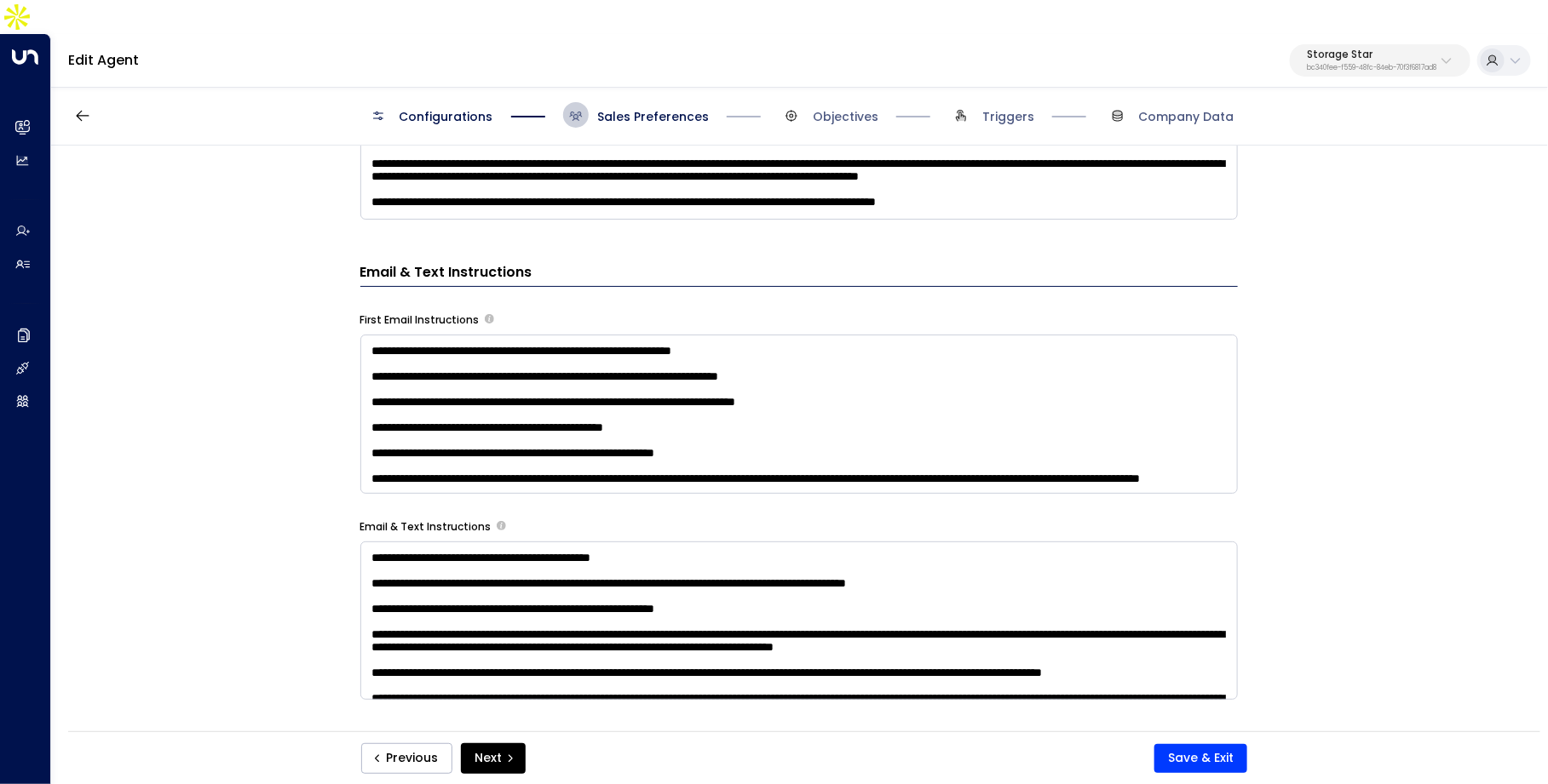
scroll to position [275, 0]
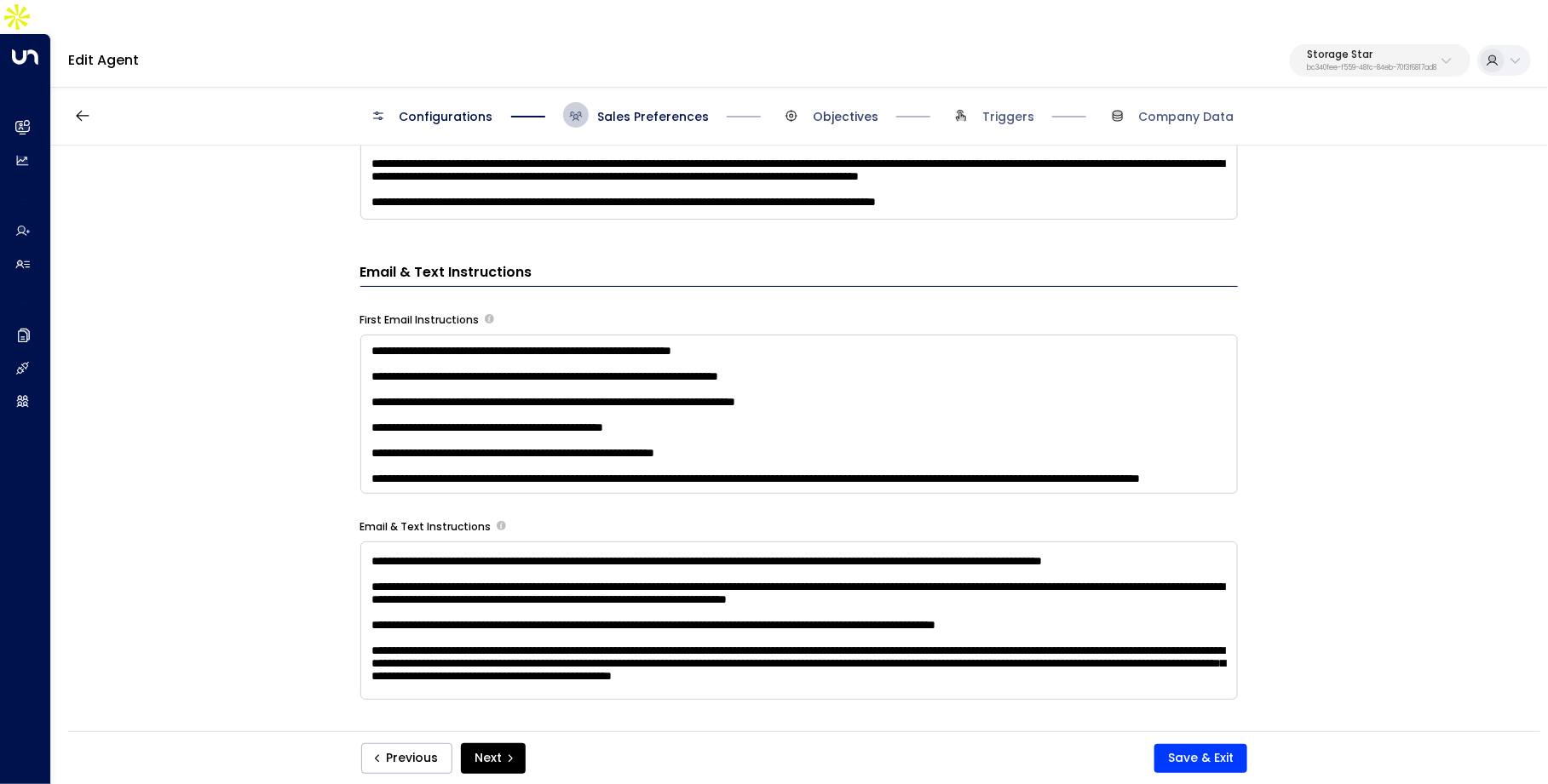
click at [860, 109] on span "Objectives" at bounding box center [845, 117] width 65 height 17
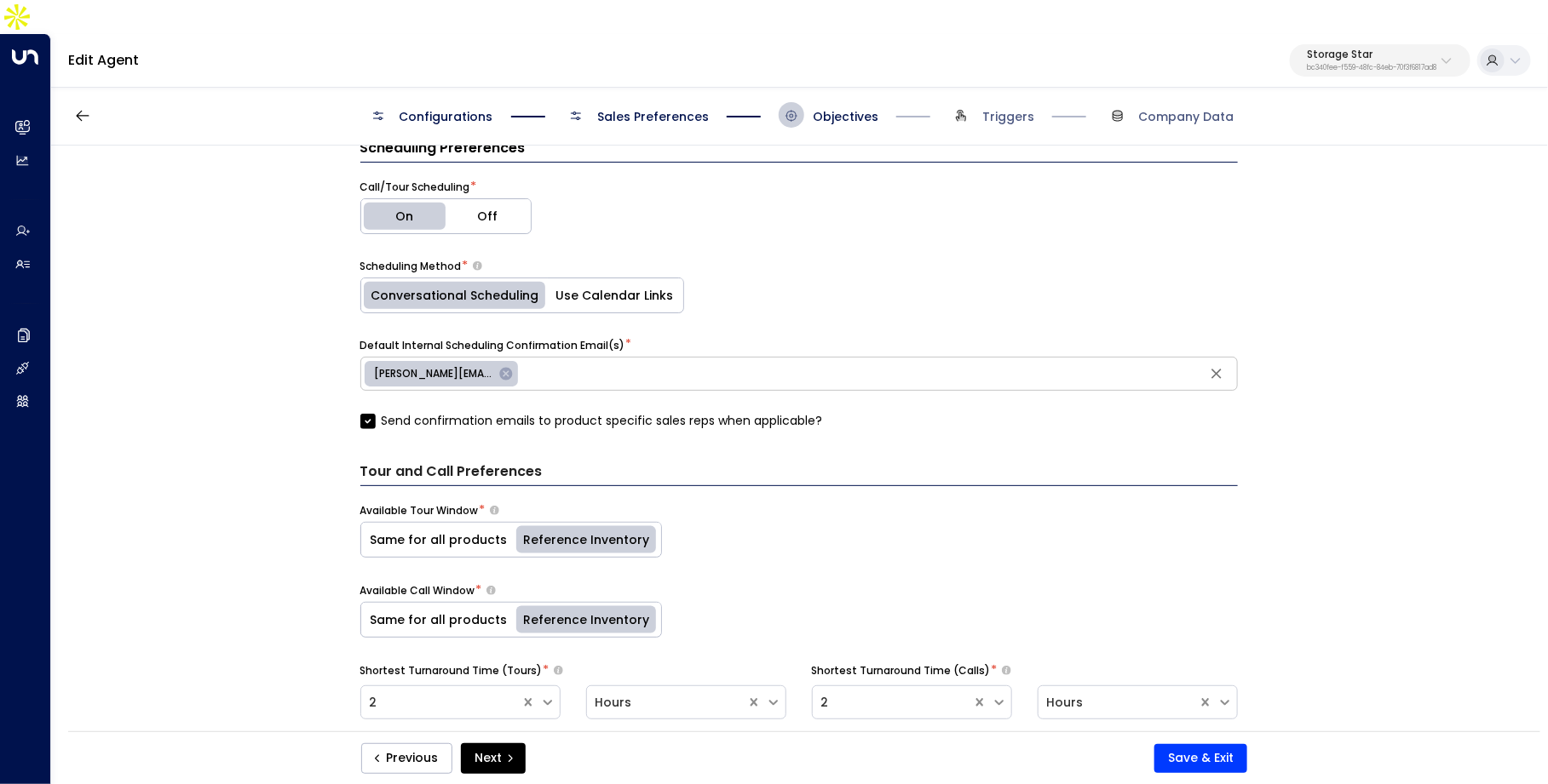
scroll to position [874, 0]
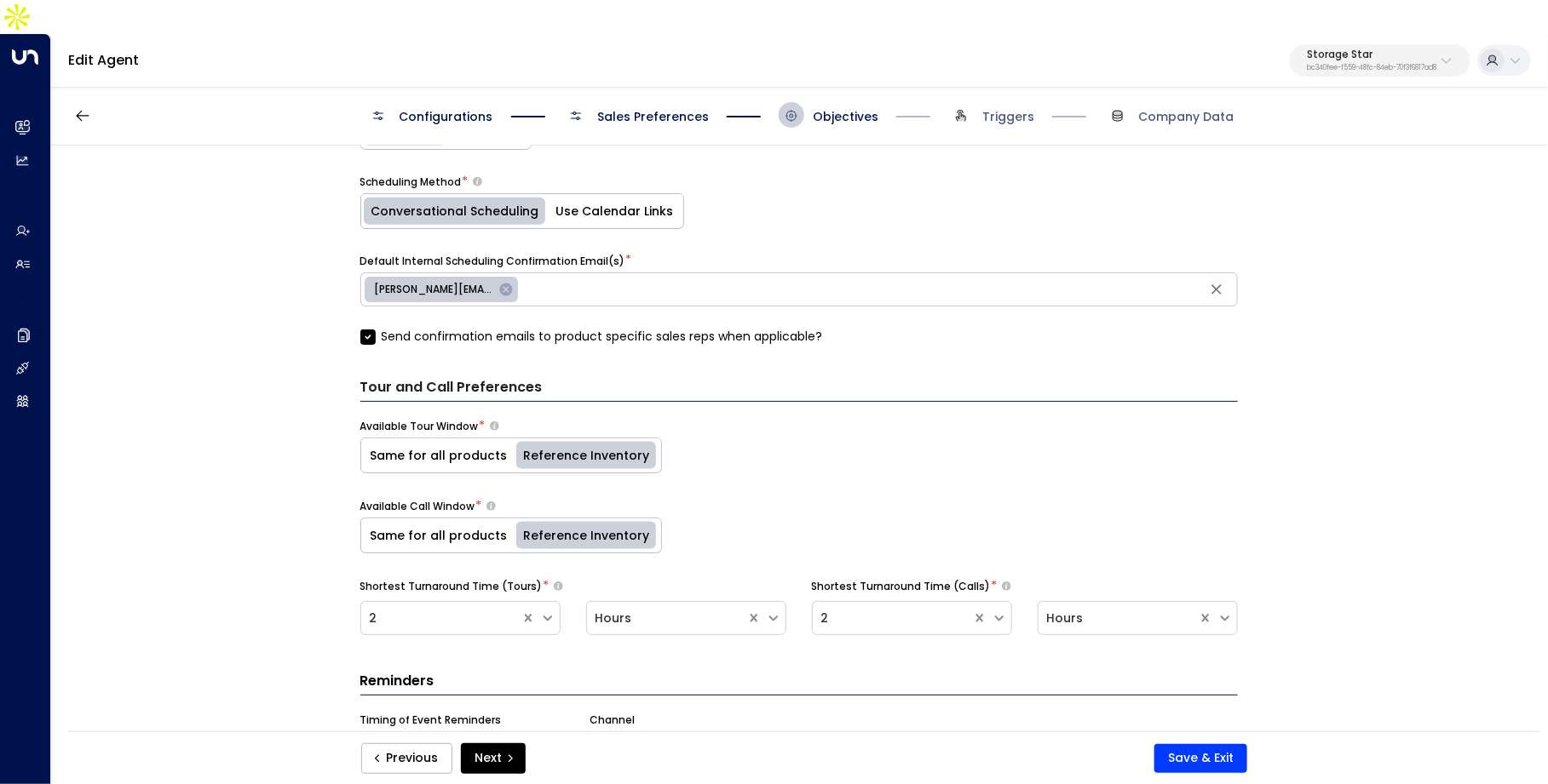
click at [654, 109] on span "Sales Preferences" at bounding box center [652, 117] width 111 height 17
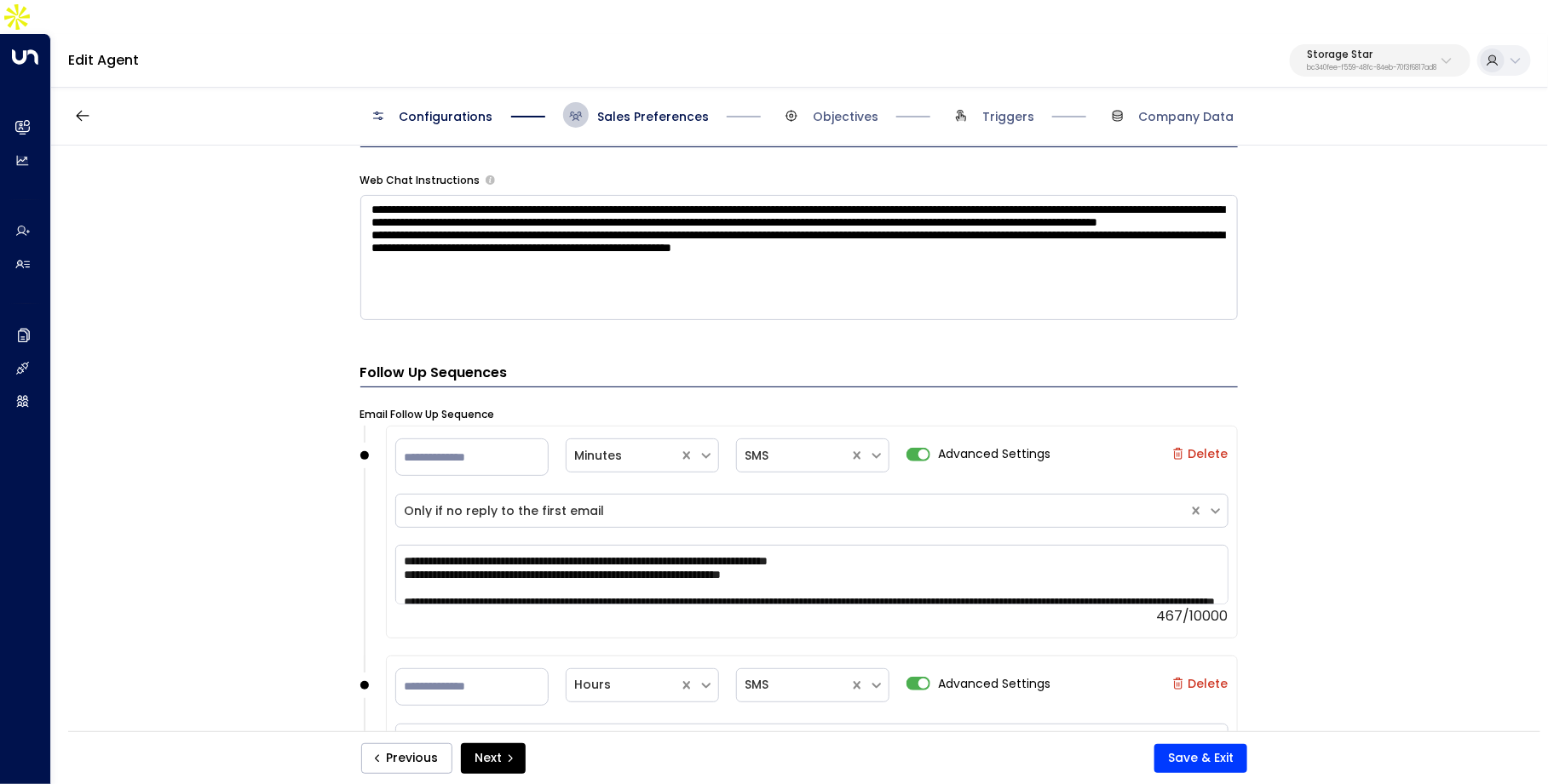
scroll to position [2087, 0]
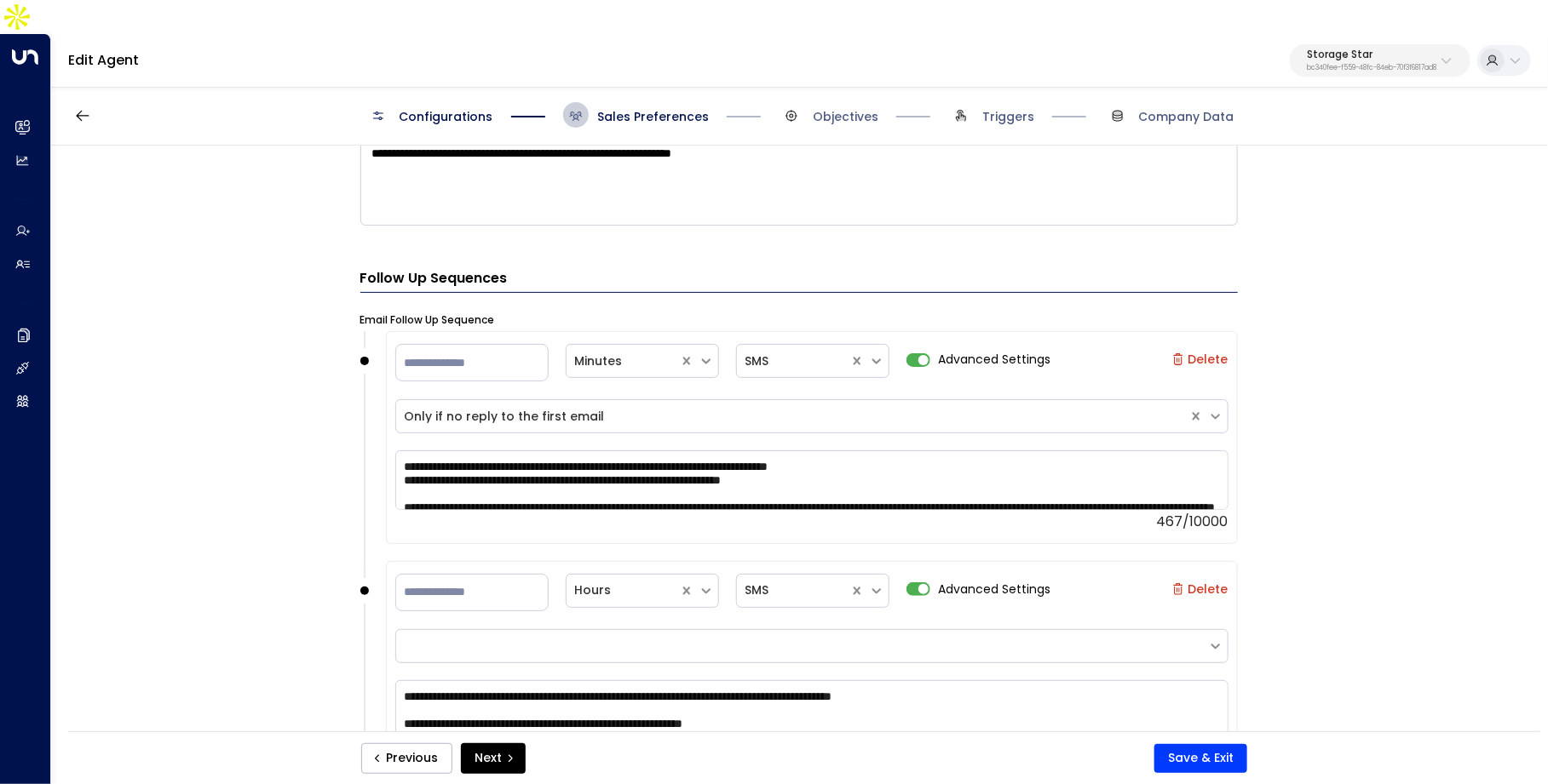
click at [975, 102] on span "Triggers" at bounding box center [991, 115] width 86 height 25
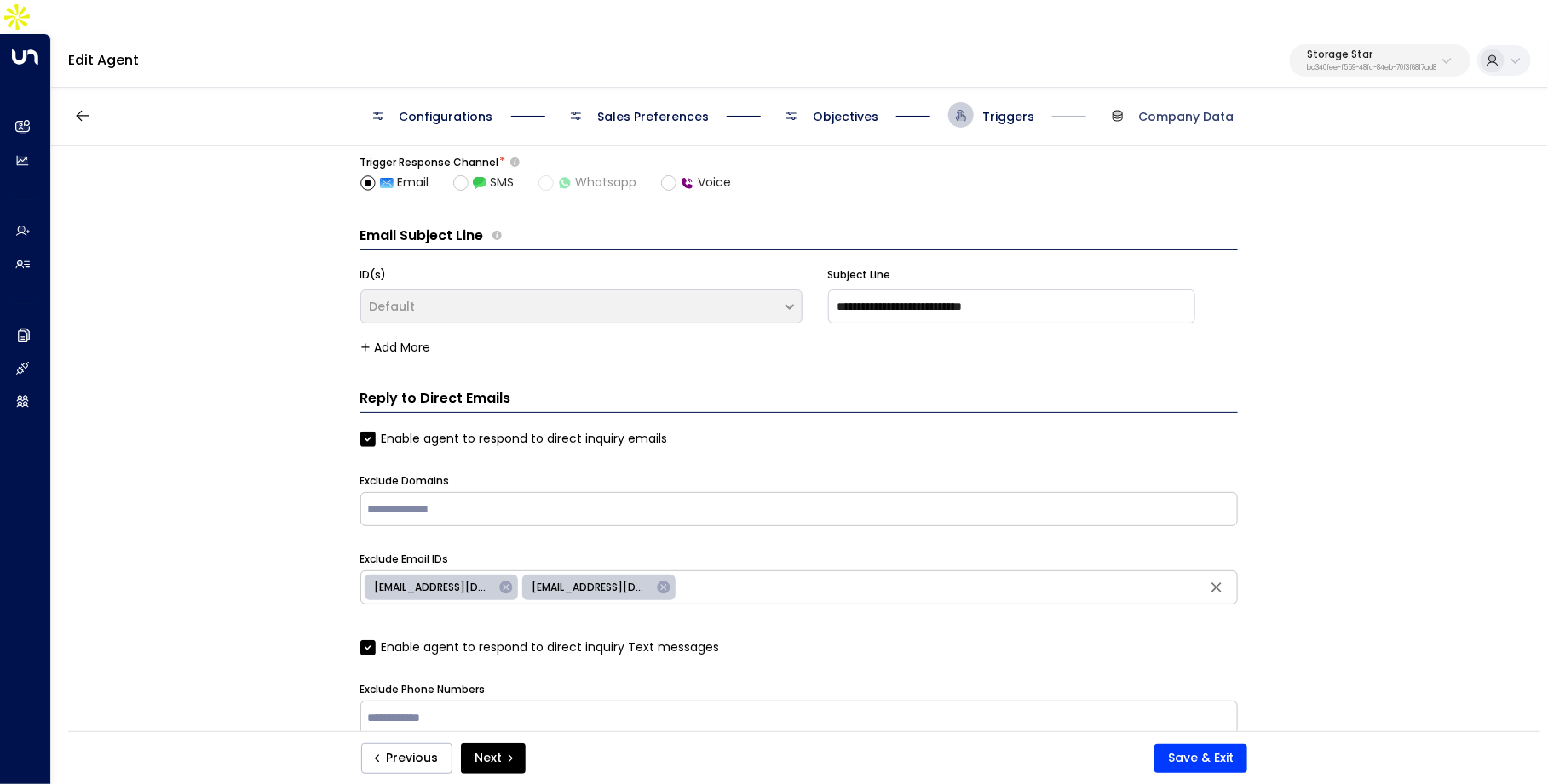
click at [1173, 109] on span "Company Data" at bounding box center [1186, 117] width 95 height 17
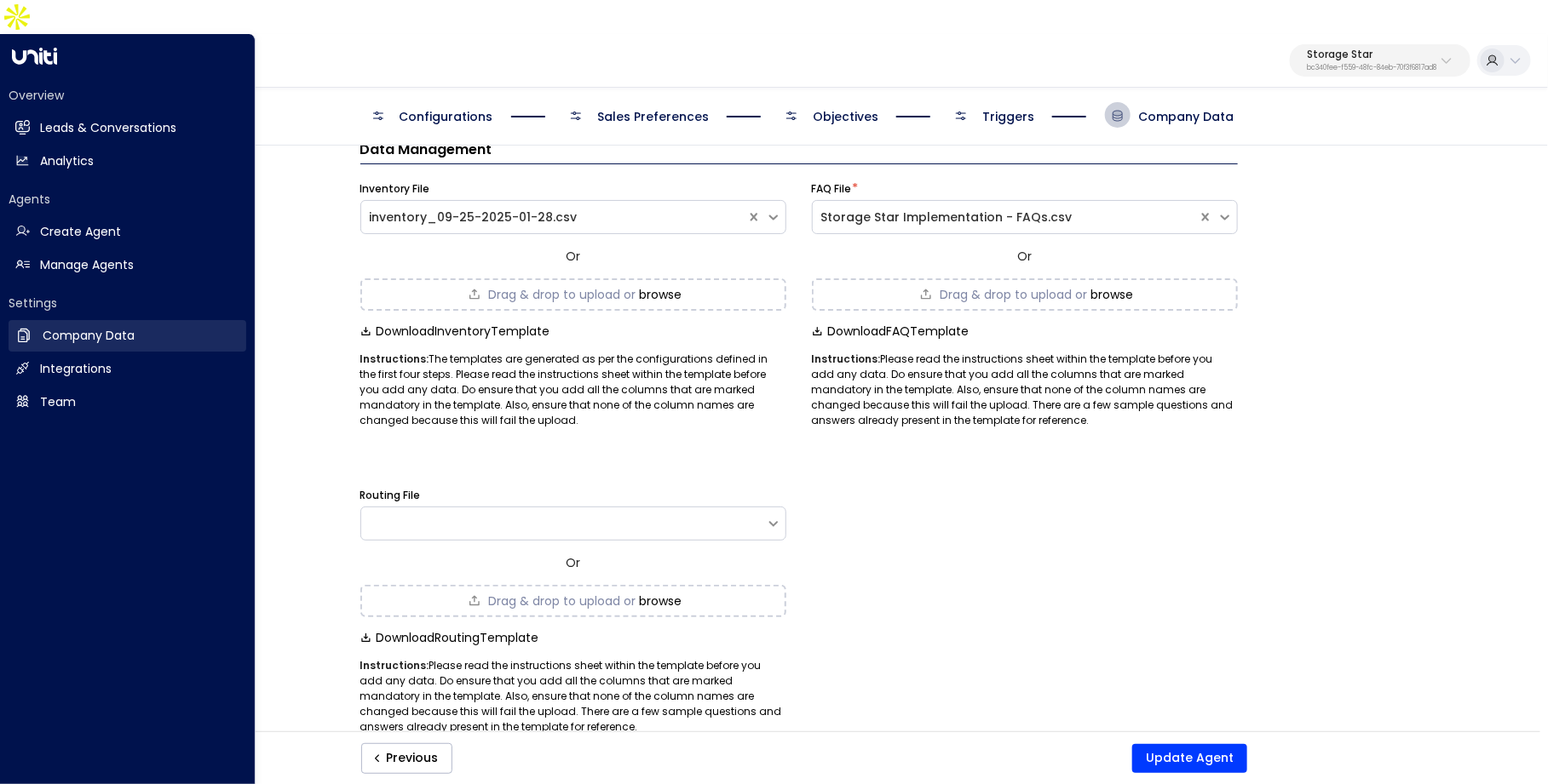
click at [99, 327] on h2 "Company Data" at bounding box center [89, 336] width 92 height 18
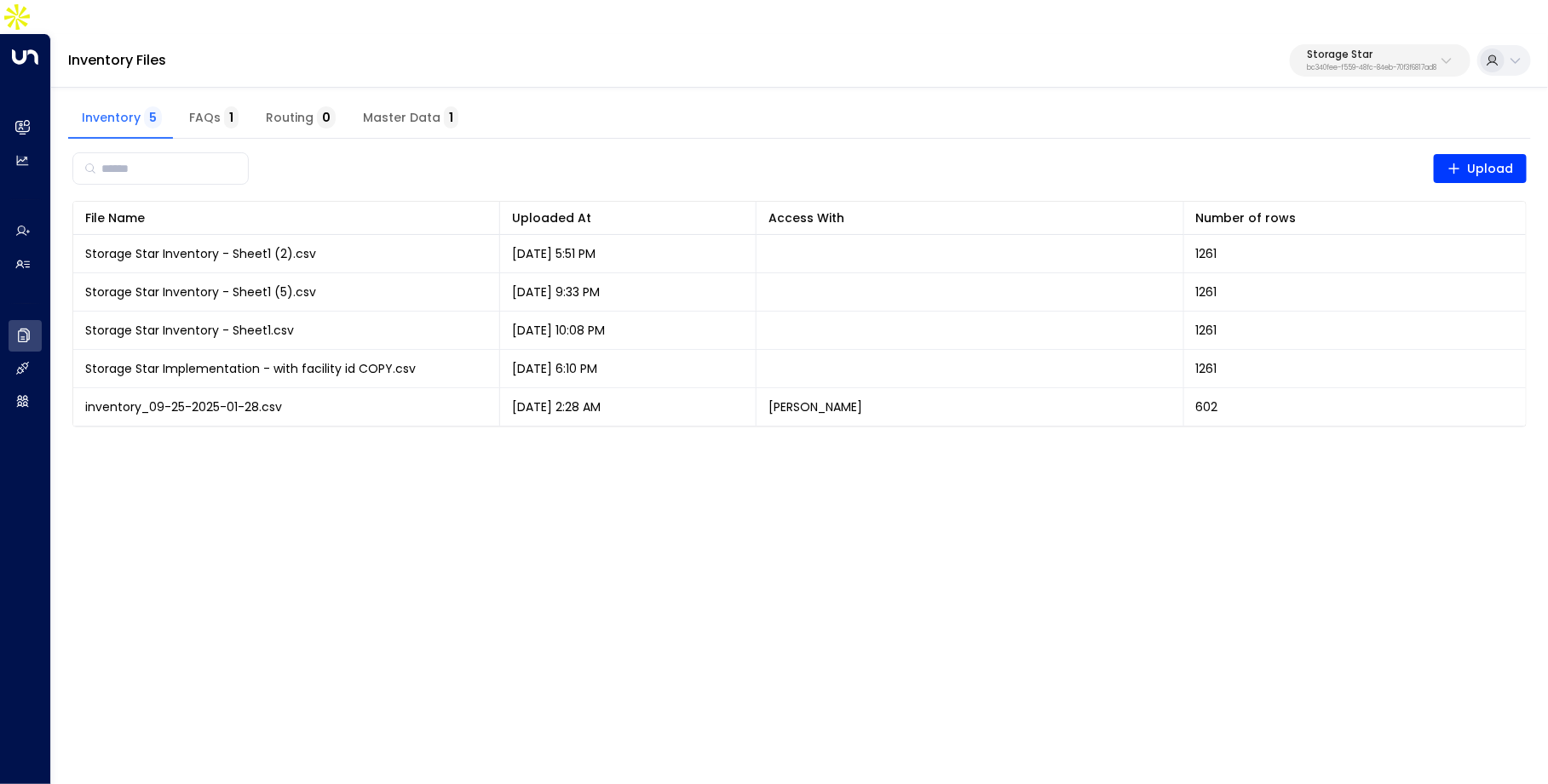
click at [233, 98] on button "FAQs 1" at bounding box center [214, 118] width 77 height 41
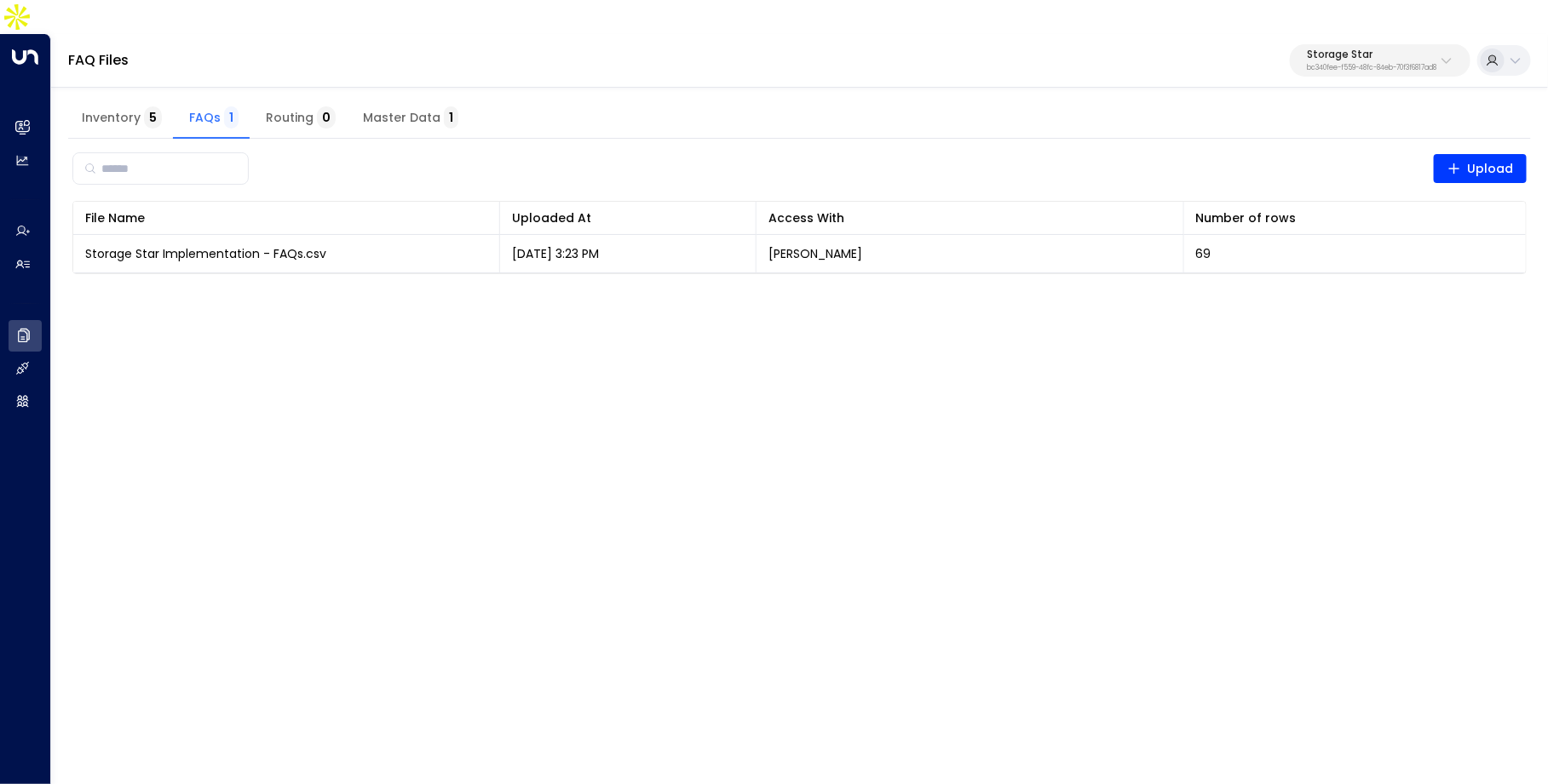
click at [1414, 44] on button "Storage Star bc340fee-f559-48fc-84eb-70f3f6817ad8" at bounding box center [1381, 61] width 181 height 33
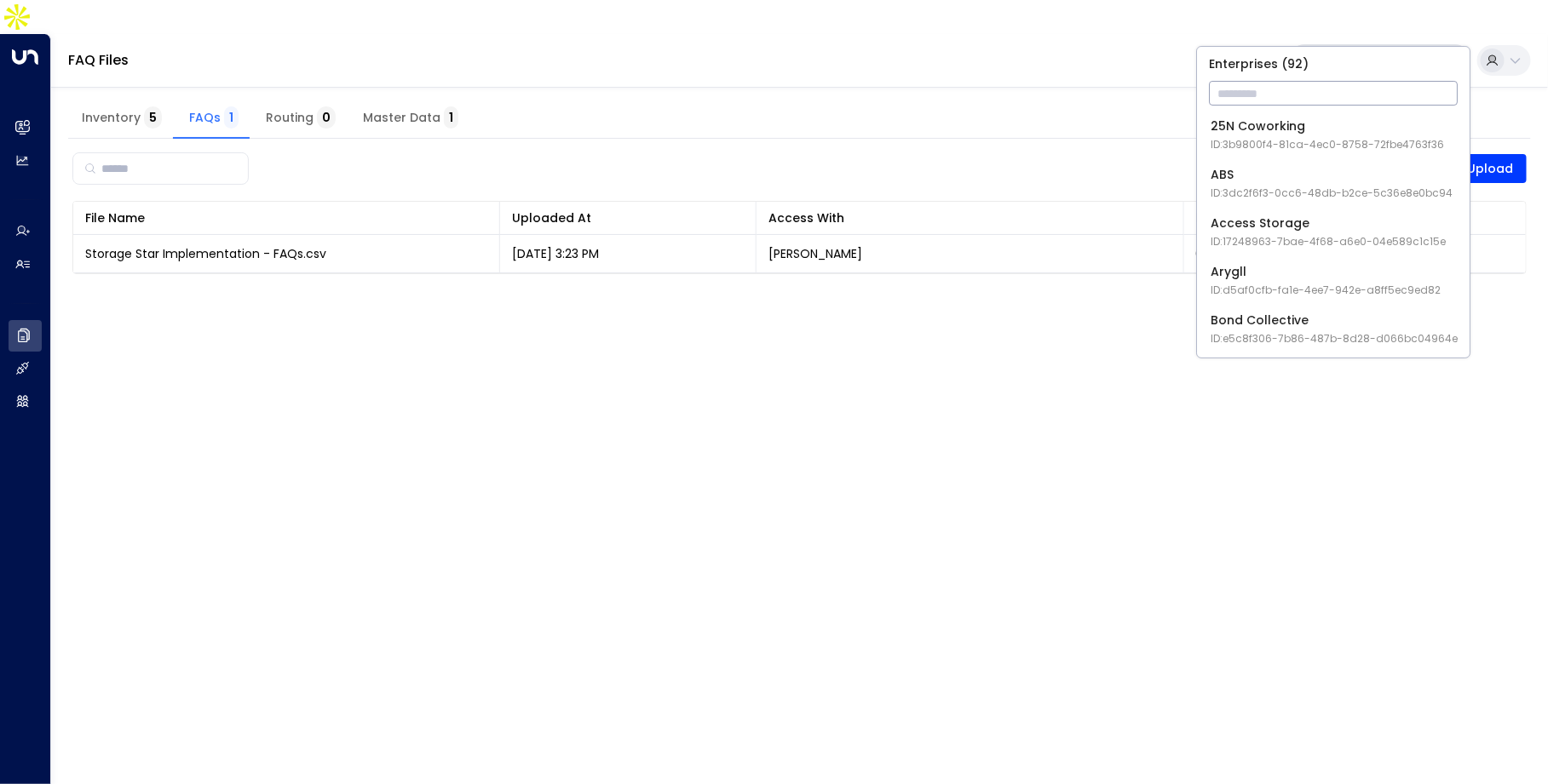
click at [1387, 230] on div "Access Storage ID: 17248963-7bae-4f68-a6e0-04e589c1c15e" at bounding box center [1328, 231] width 235 height 35
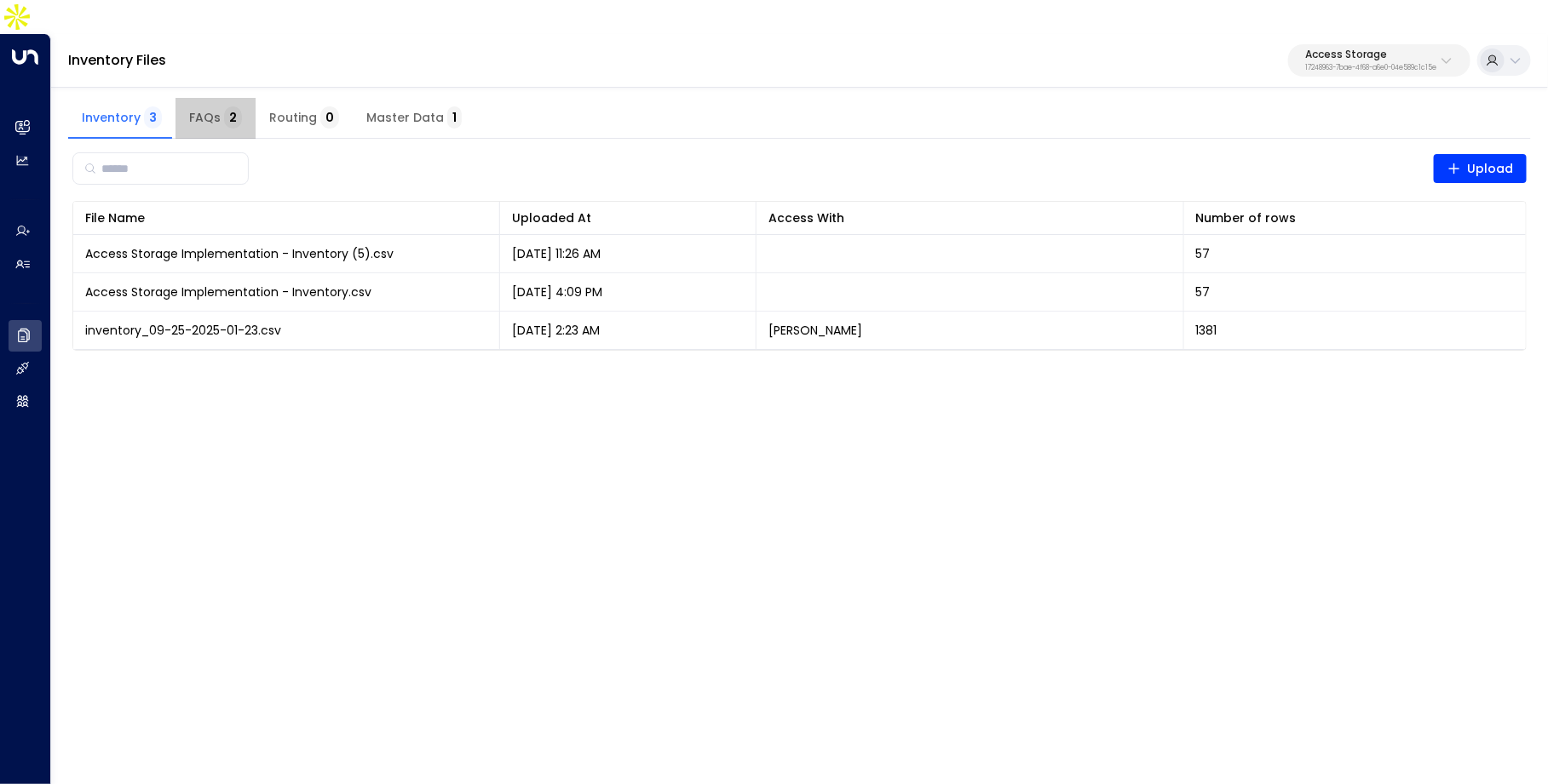
click at [224, 107] on span "2" at bounding box center [233, 118] width 18 height 22
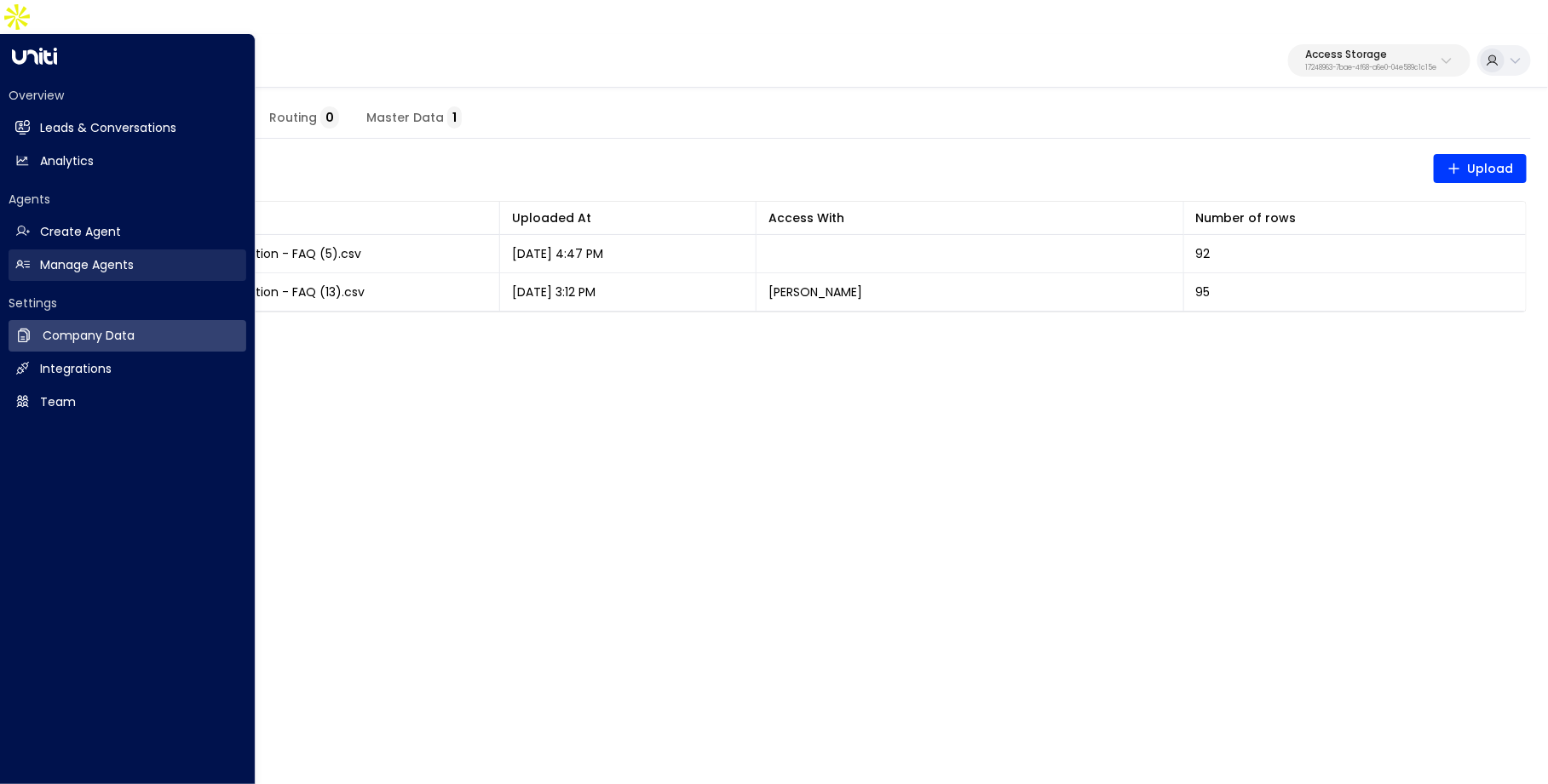
click at [33, 250] on link "Manage Agents Manage Agents" at bounding box center [127, 265] width 238 height 32
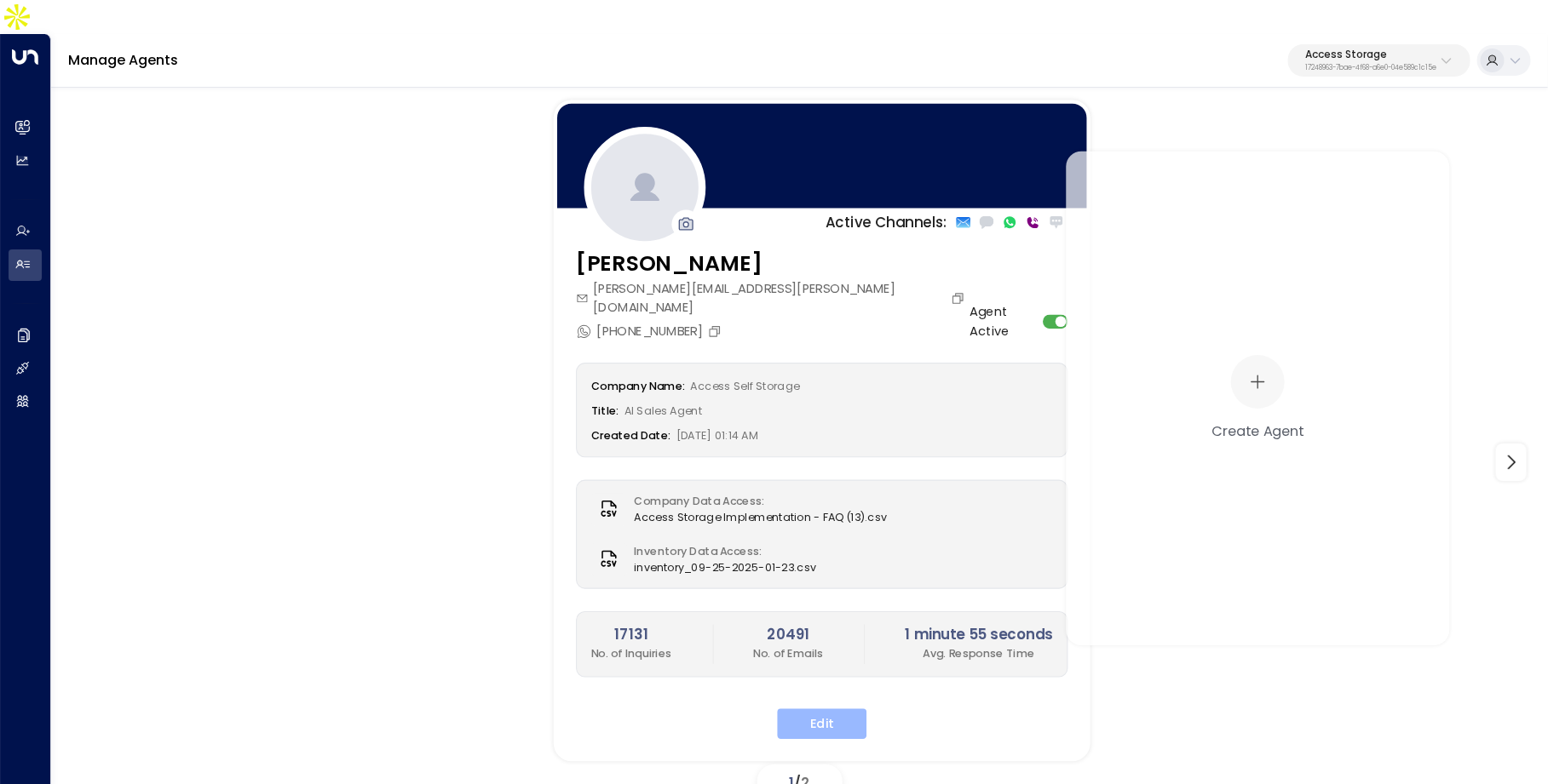
click at [836, 709] on button "Edit" at bounding box center [822, 724] width 90 height 31
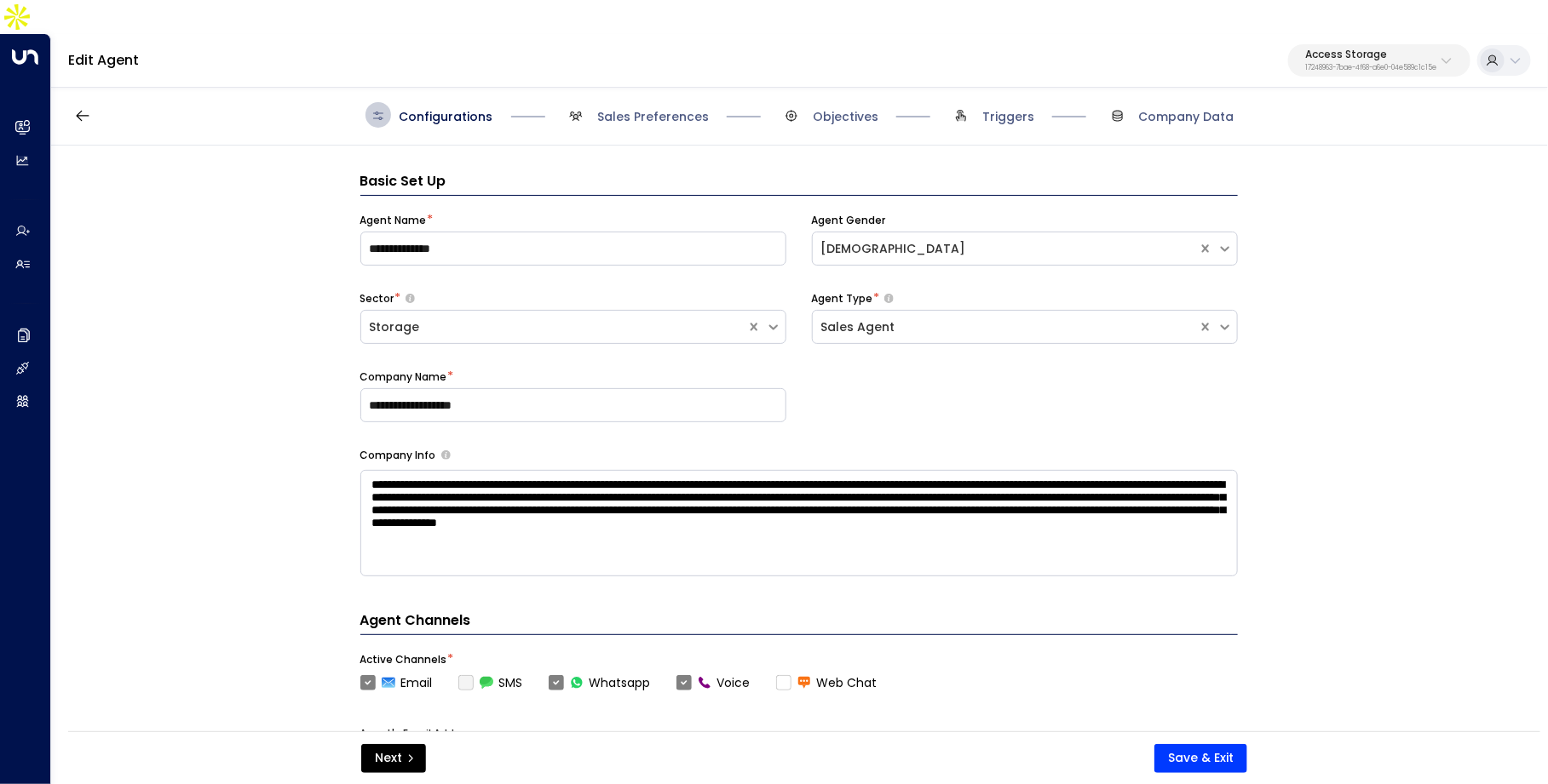
scroll to position [25, 0]
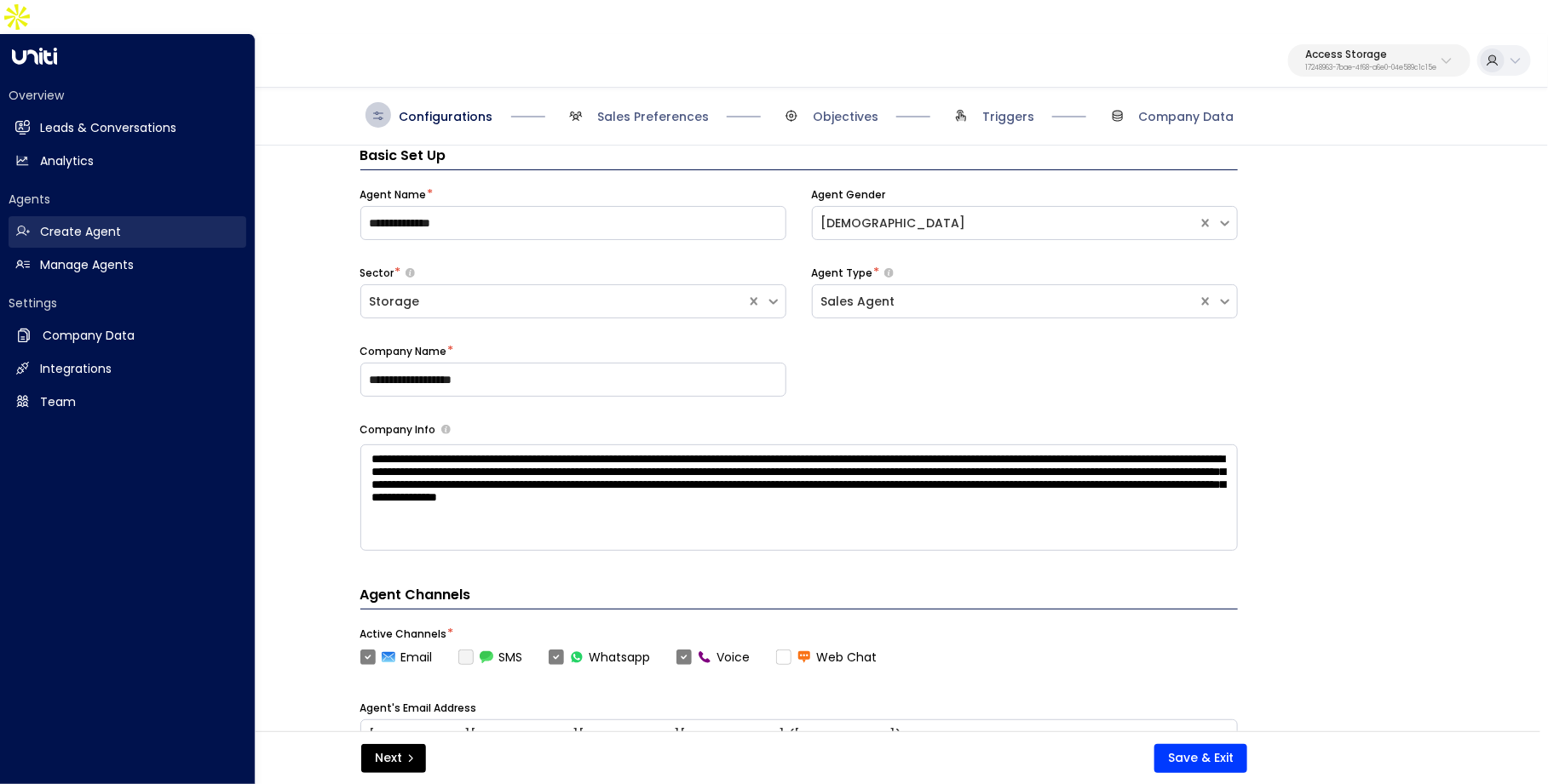
click at [95, 223] on h2 "Create Agent" at bounding box center [80, 232] width 81 height 18
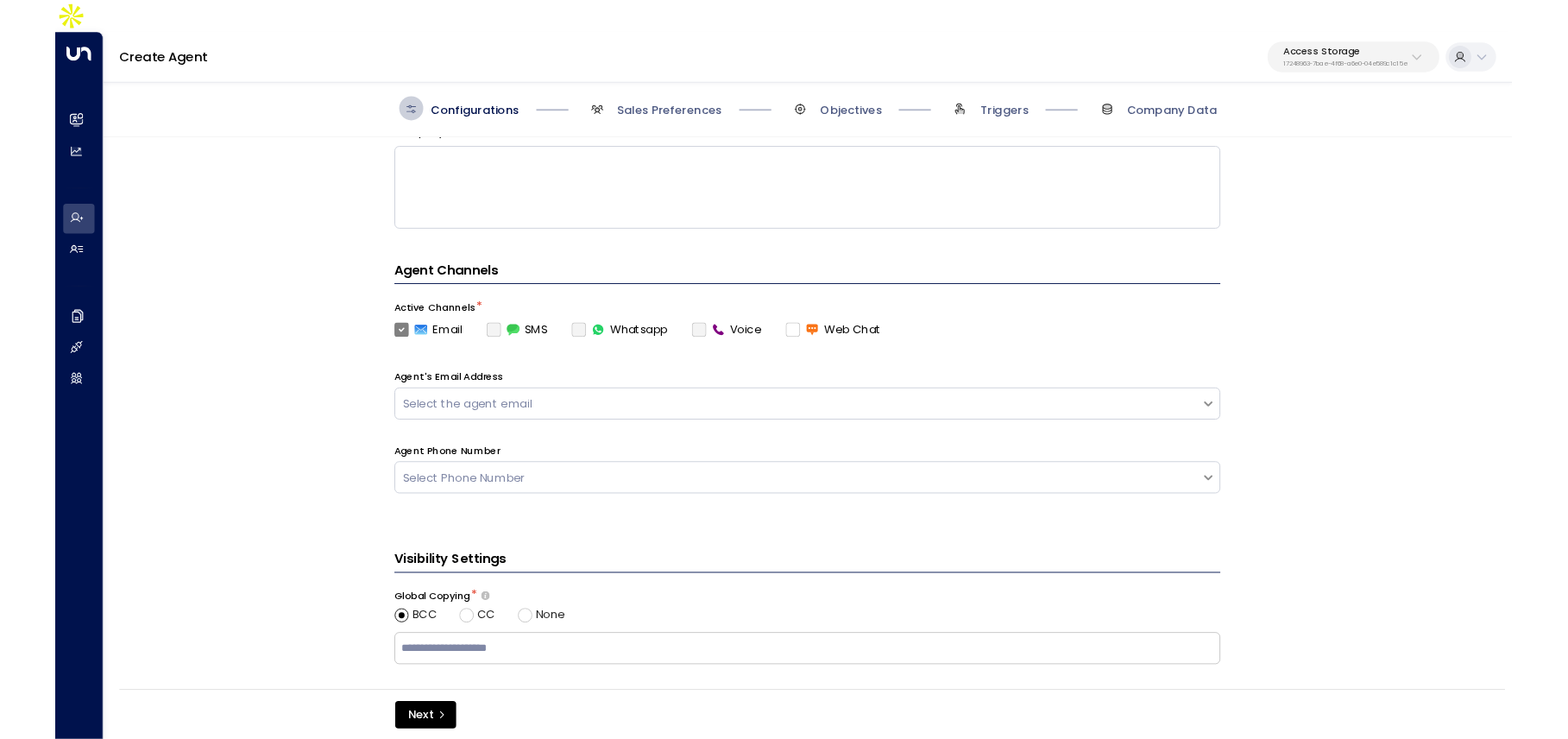
scroll to position [200, 0]
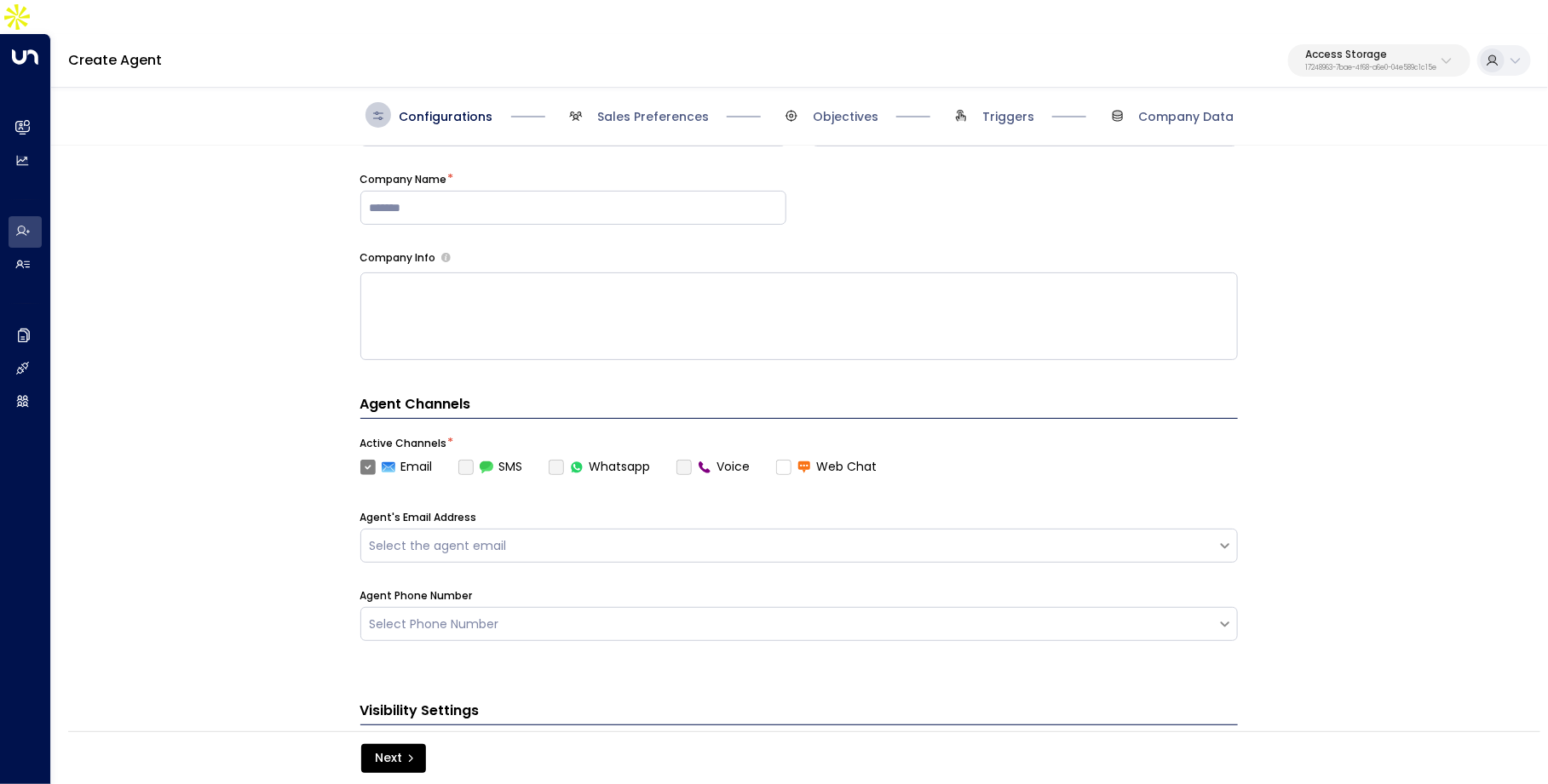
click at [678, 102] on span "Sales Preferences" at bounding box center [635, 115] width 146 height 25
click at [871, 98] on div "Configurations Sales Preferences Objectives Triggers Company Data" at bounding box center [799, 115] width 1496 height 61
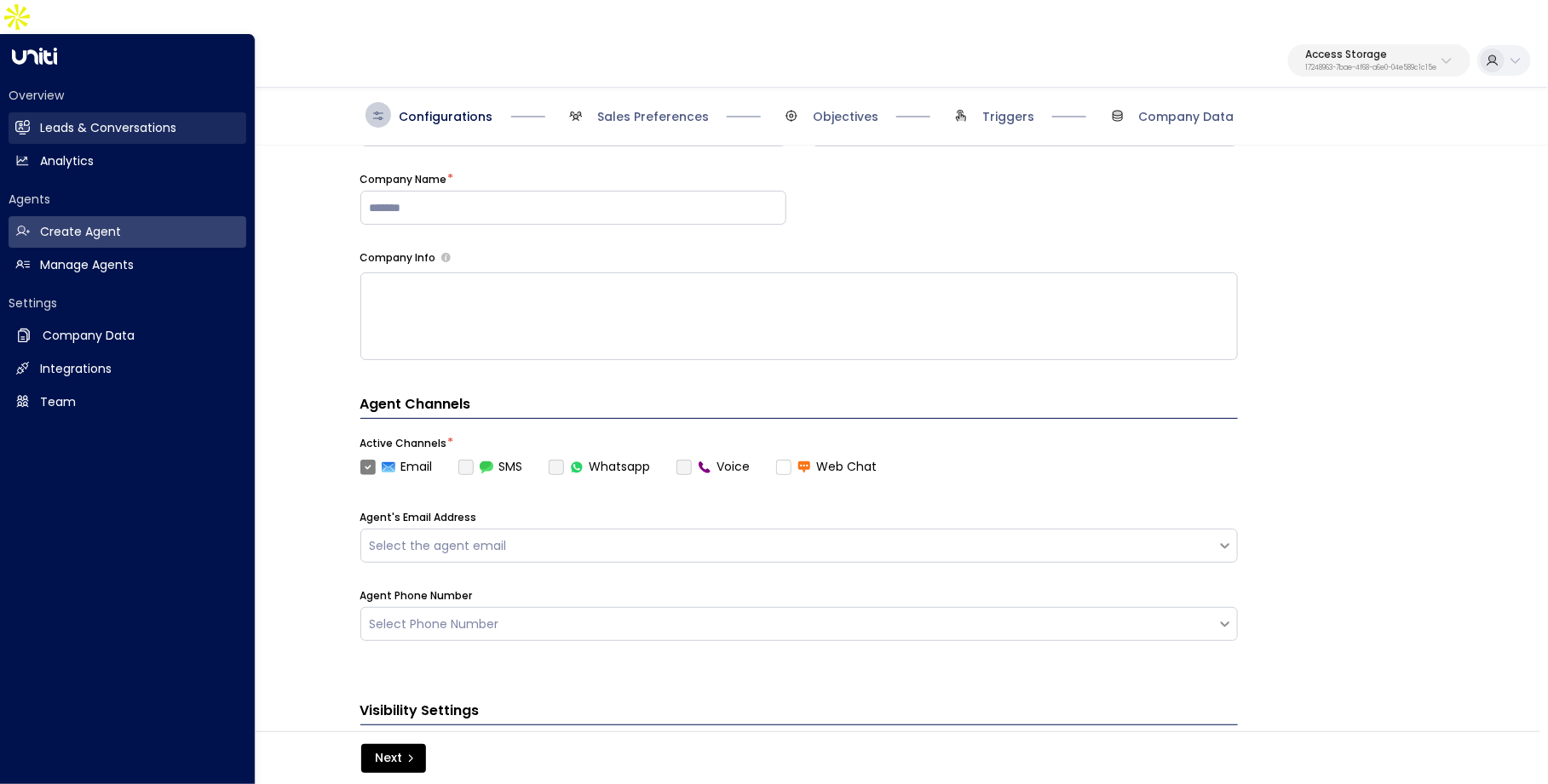
click at [134, 119] on h2 "Leads & Conversations" at bounding box center [108, 128] width 137 height 18
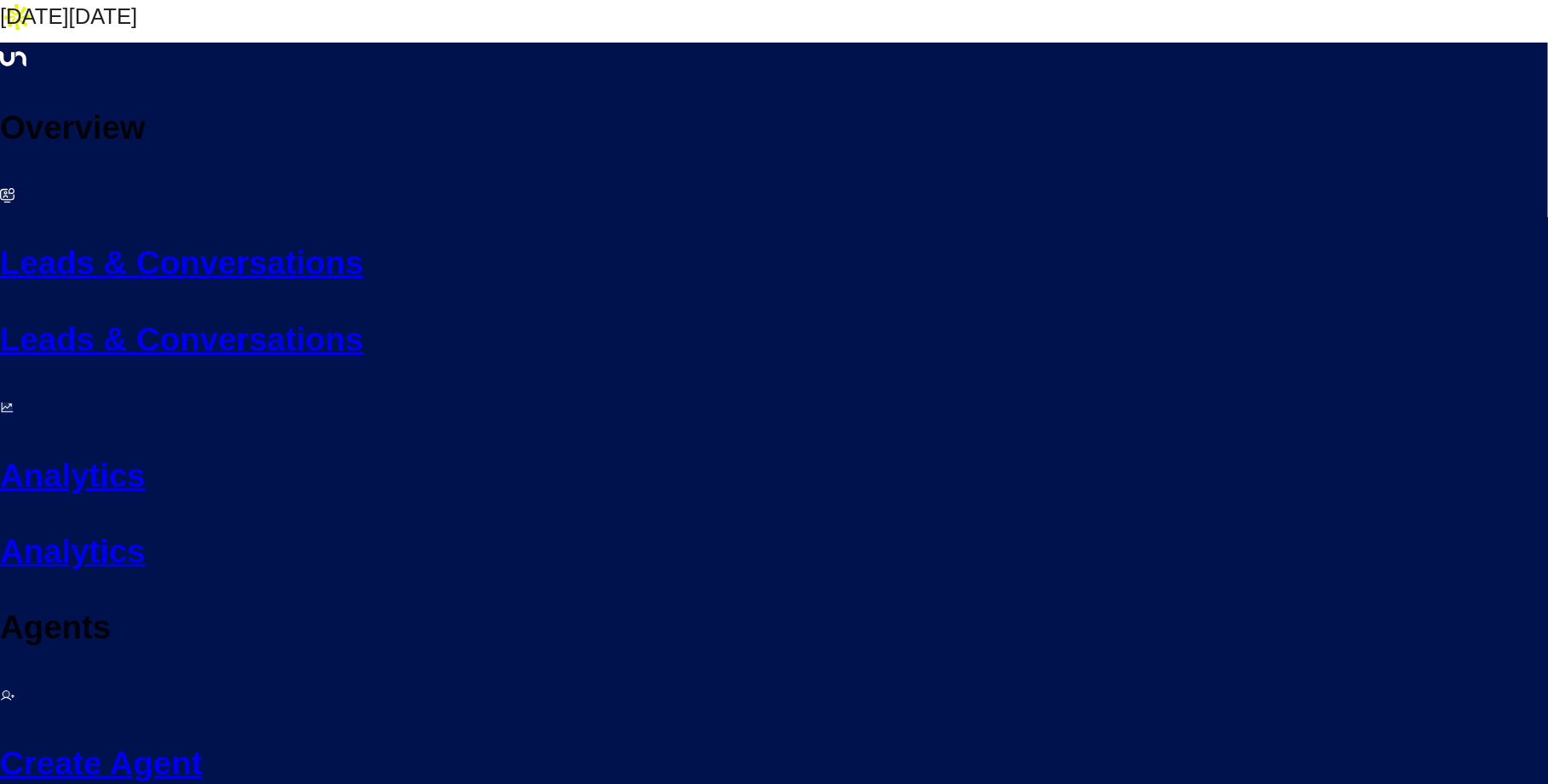
scroll to position [3169, 0]
drag, startPoint x: 518, startPoint y: 269, endPoint x: 696, endPoint y: 452, distance: 255.3
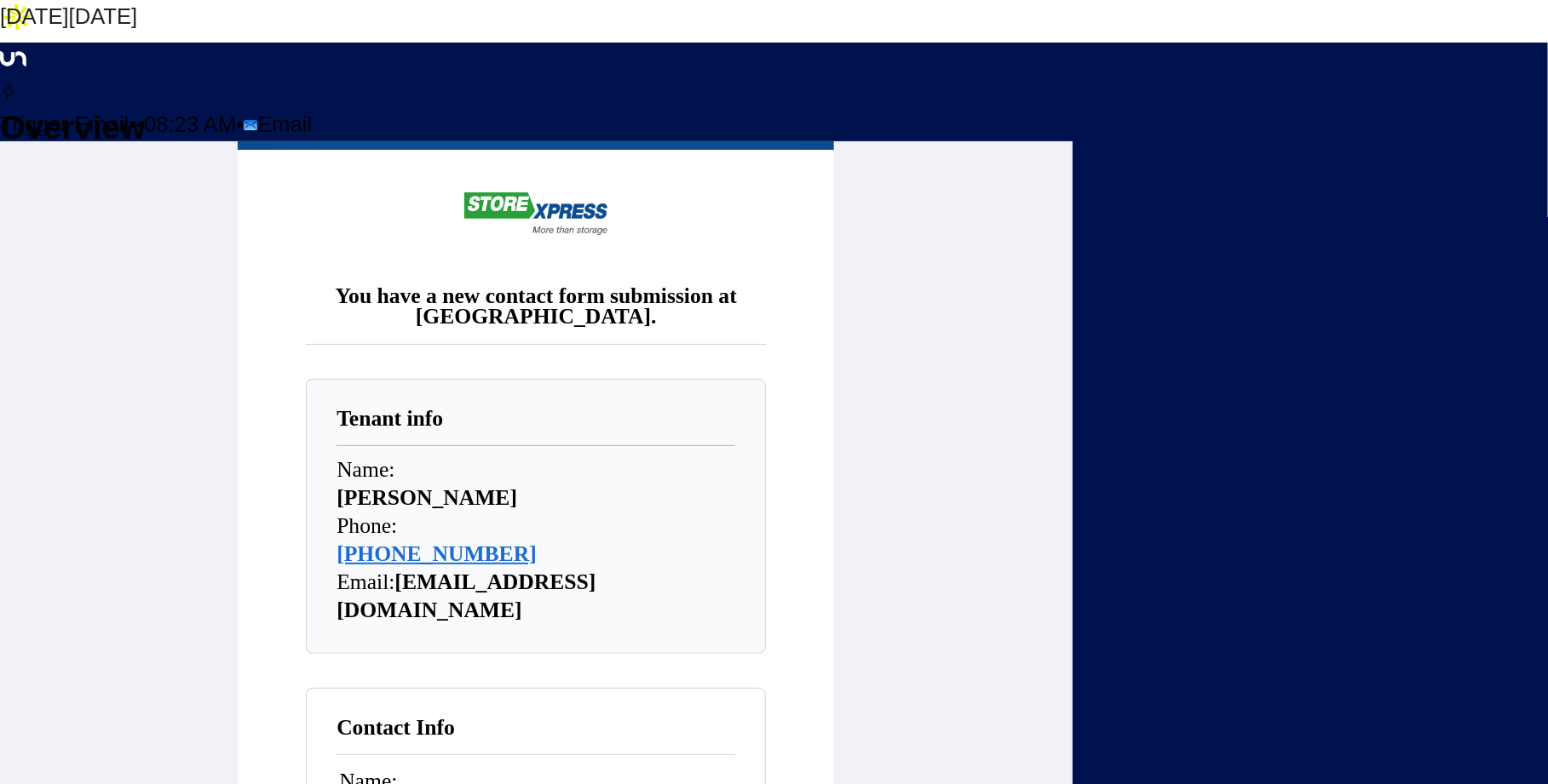
scroll to position [0, 0]
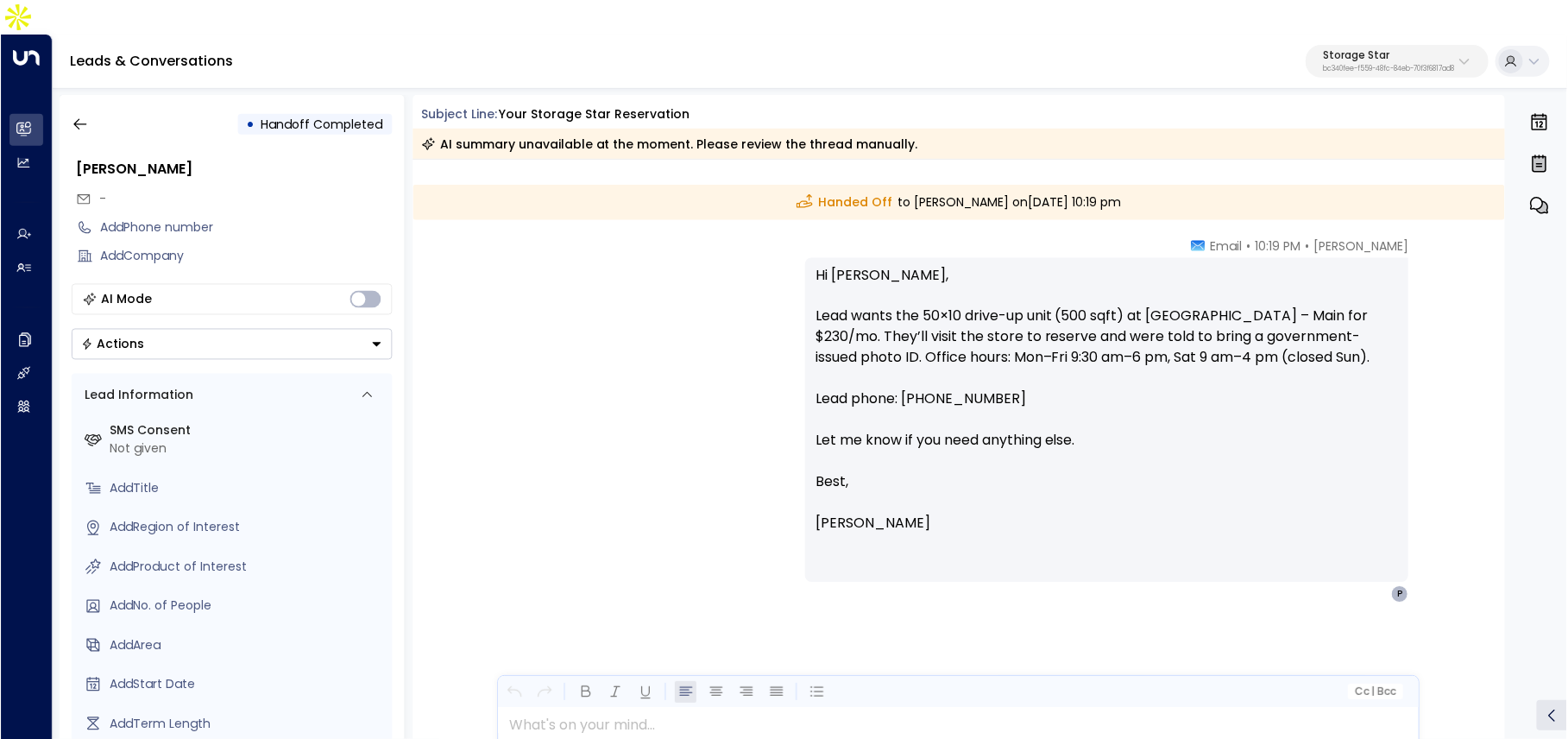
scroll to position [52, 0]
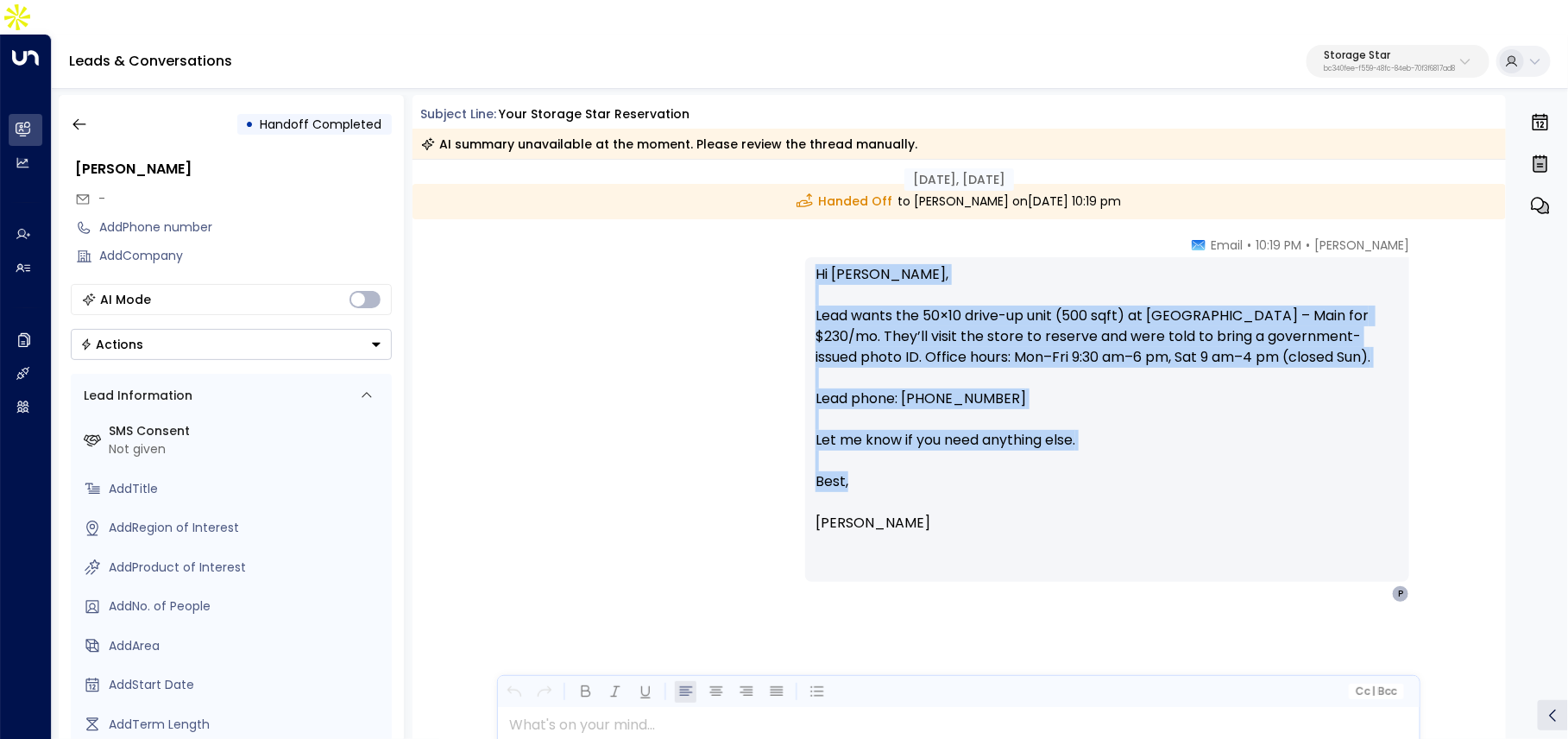
drag, startPoint x: 811, startPoint y: 239, endPoint x: 940, endPoint y: 450, distance: 247.3
click at [940, 450] on div "Hi [PERSON_NAME], Lead wants the 50×10 drive-up unit (500 sqft) at [GEOGRAPHIC_…" at bounding box center [1106, 420] width 604 height 325
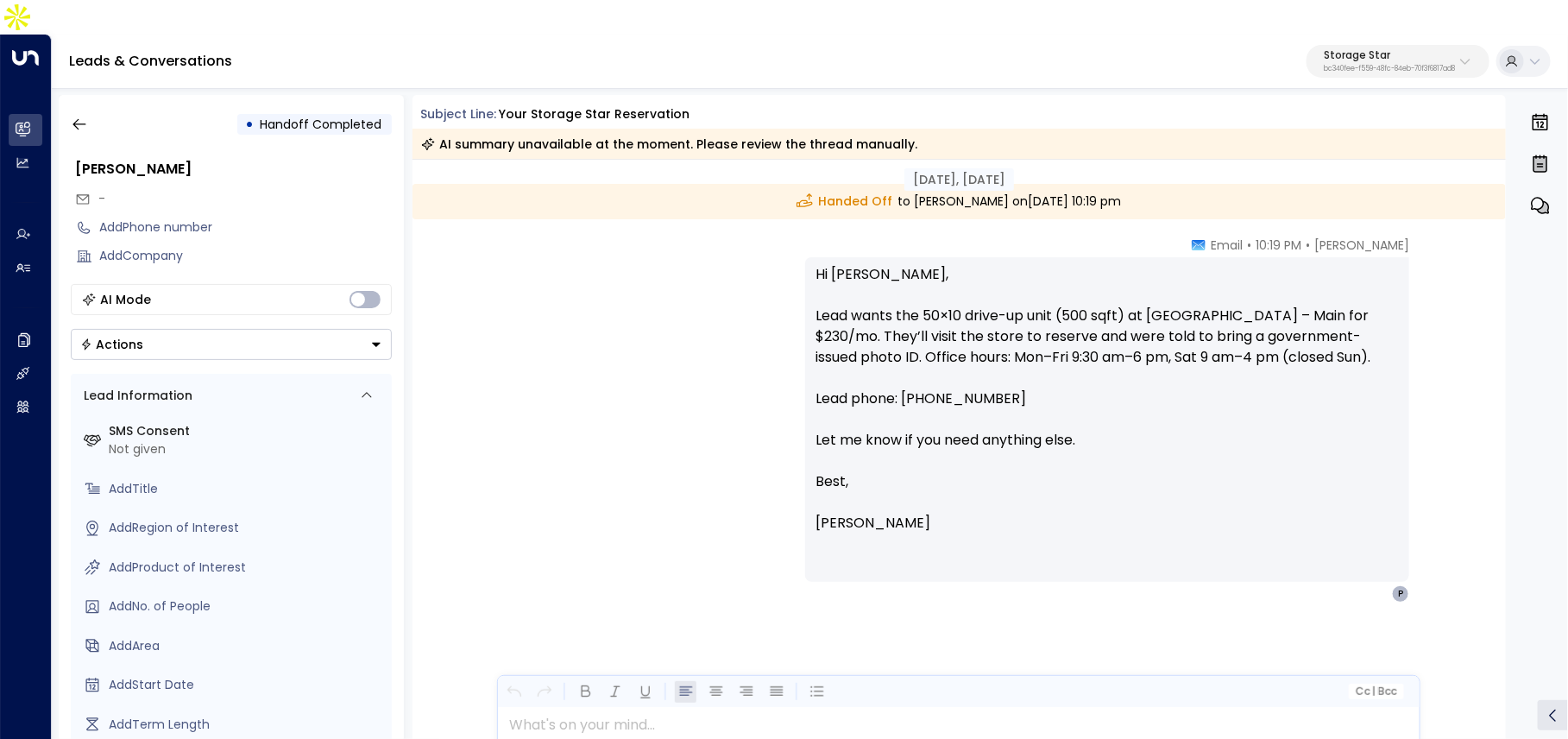
click at [968, 513] on p "[PERSON_NAME]" at bounding box center [1107, 523] width 583 height 21
